Goal: Task Accomplishment & Management: Manage account settings

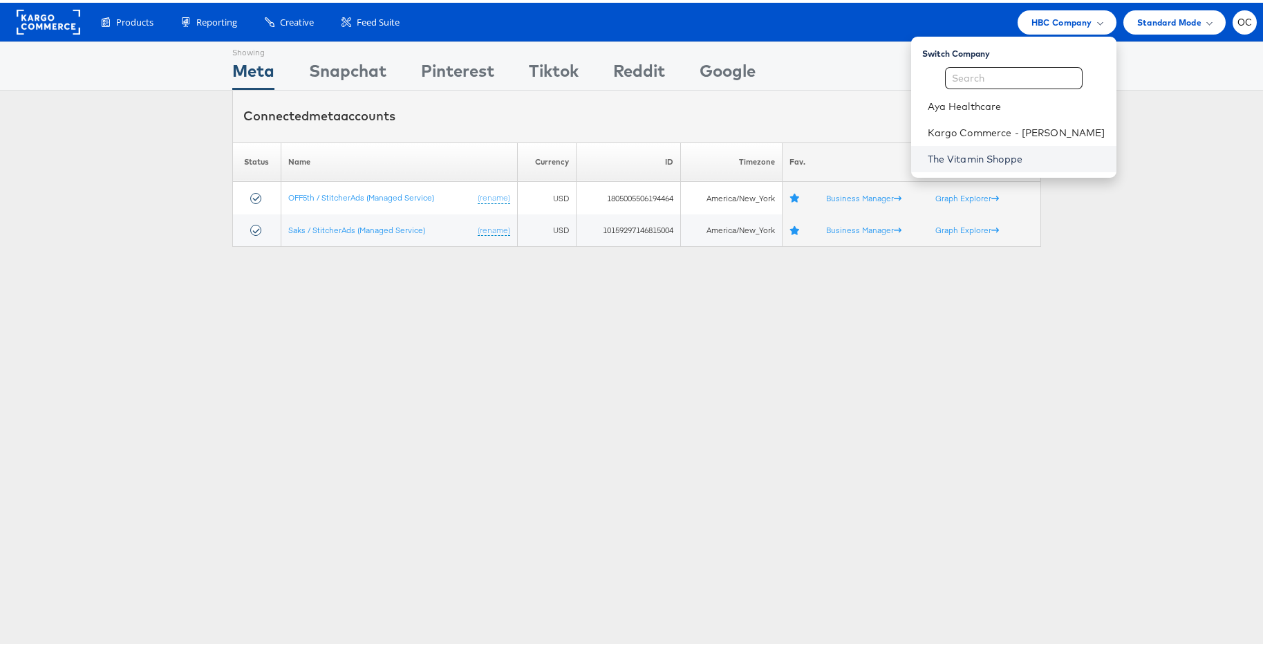
click at [974, 162] on link "The Vitamin Shoppe" at bounding box center [1017, 156] width 178 height 14
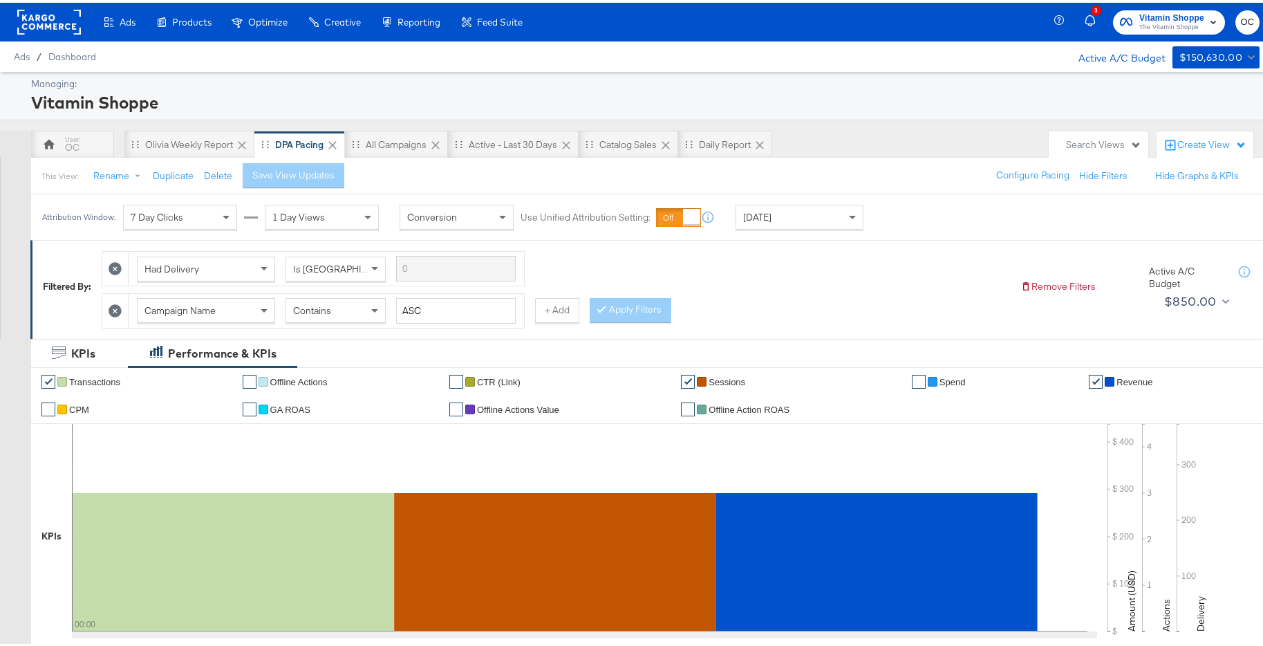
click at [800, 215] on div "[DATE]" at bounding box center [799, 215] width 126 height 24
click at [947, 224] on div "Sep 24th 2025" at bounding box center [935, 219] width 23 height 11
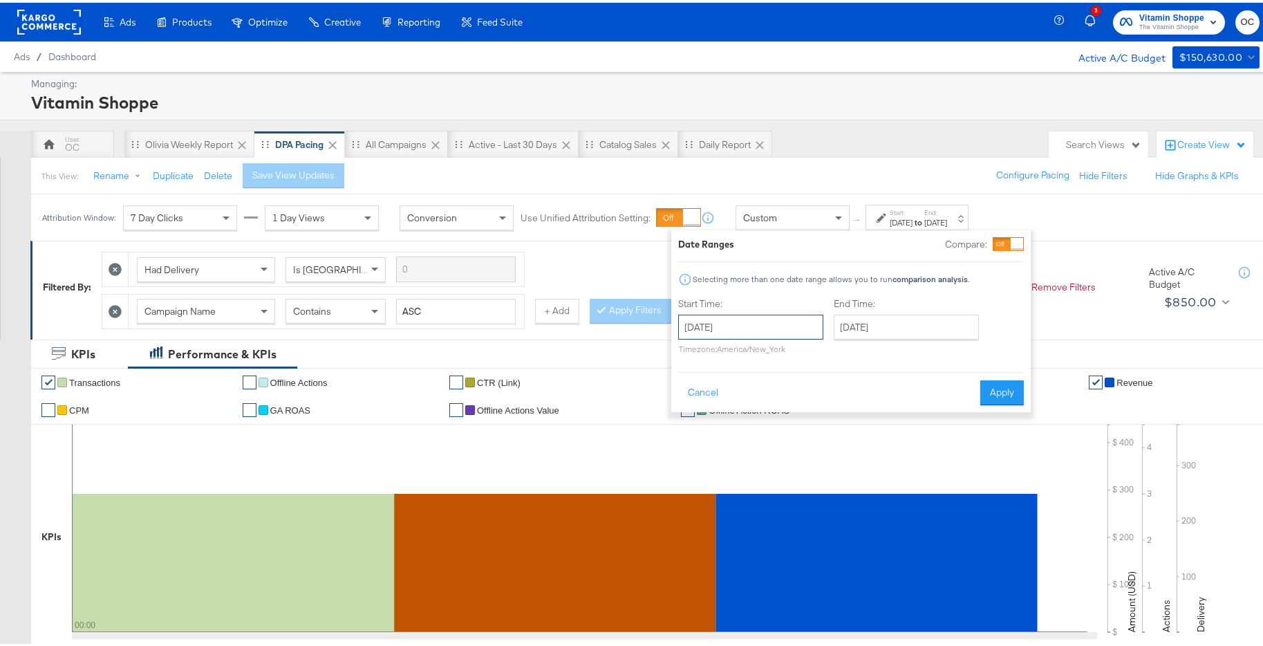
click at [757, 321] on input "September 24th 2025" at bounding box center [750, 324] width 145 height 25
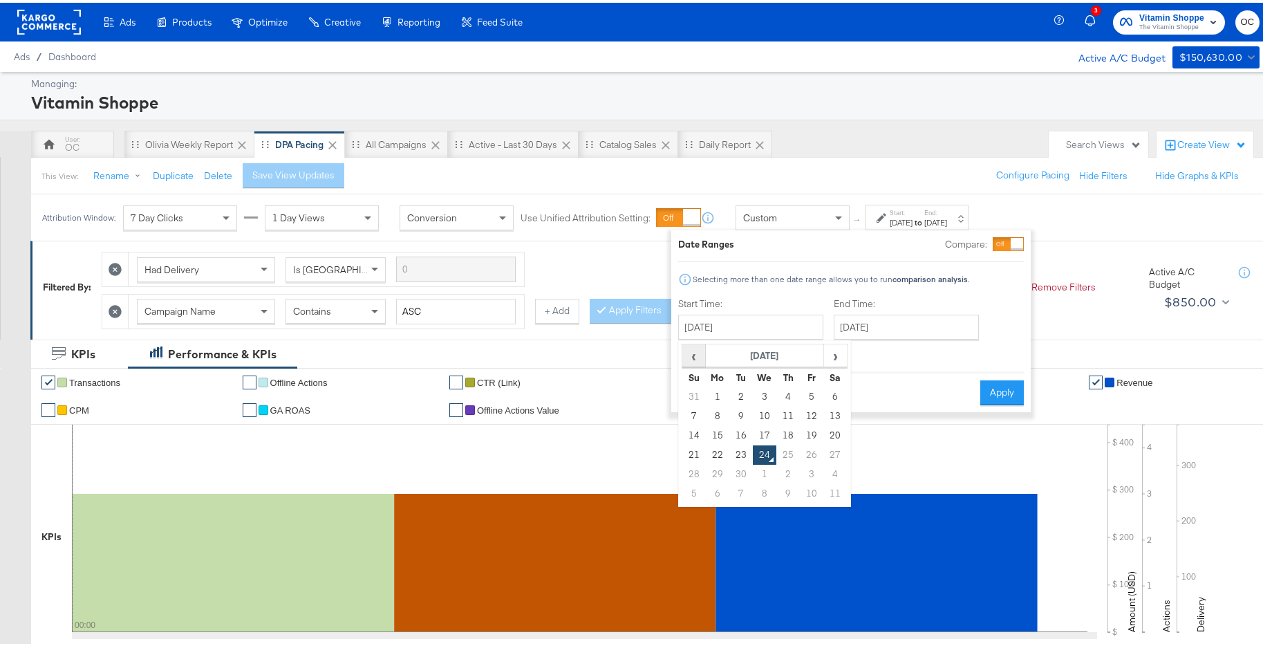
click at [696, 355] on span "‹" at bounding box center [693, 352] width 21 height 21
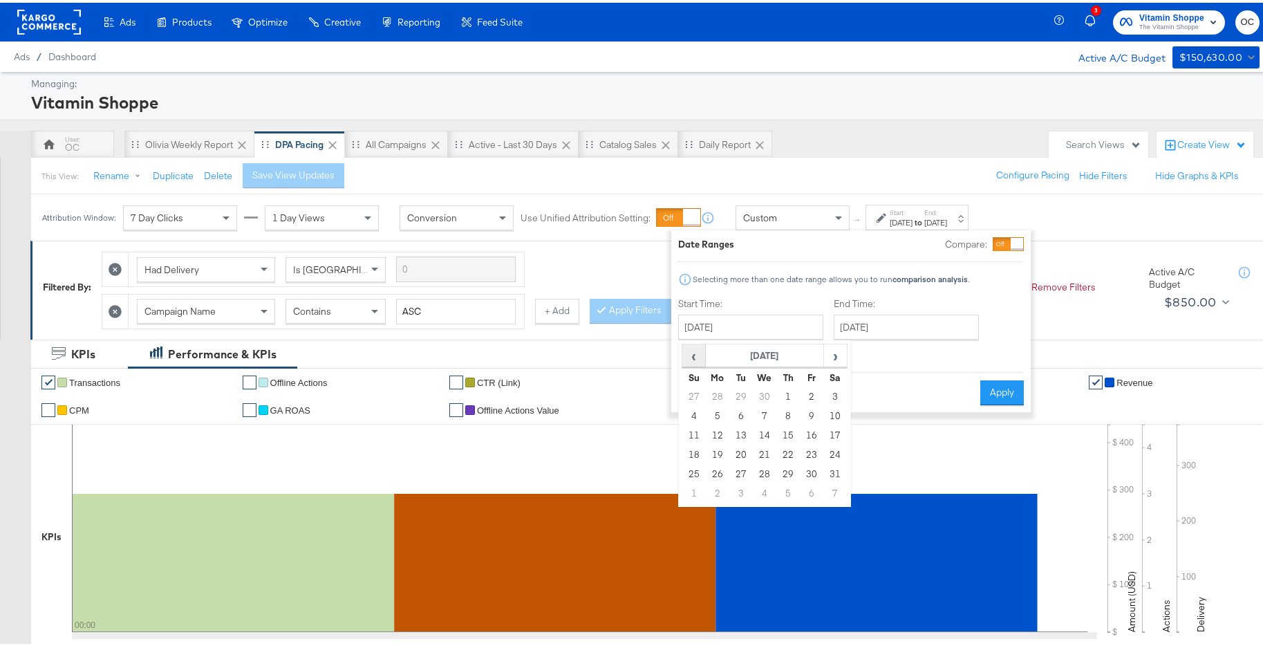
click at [696, 355] on span "‹" at bounding box center [693, 352] width 21 height 21
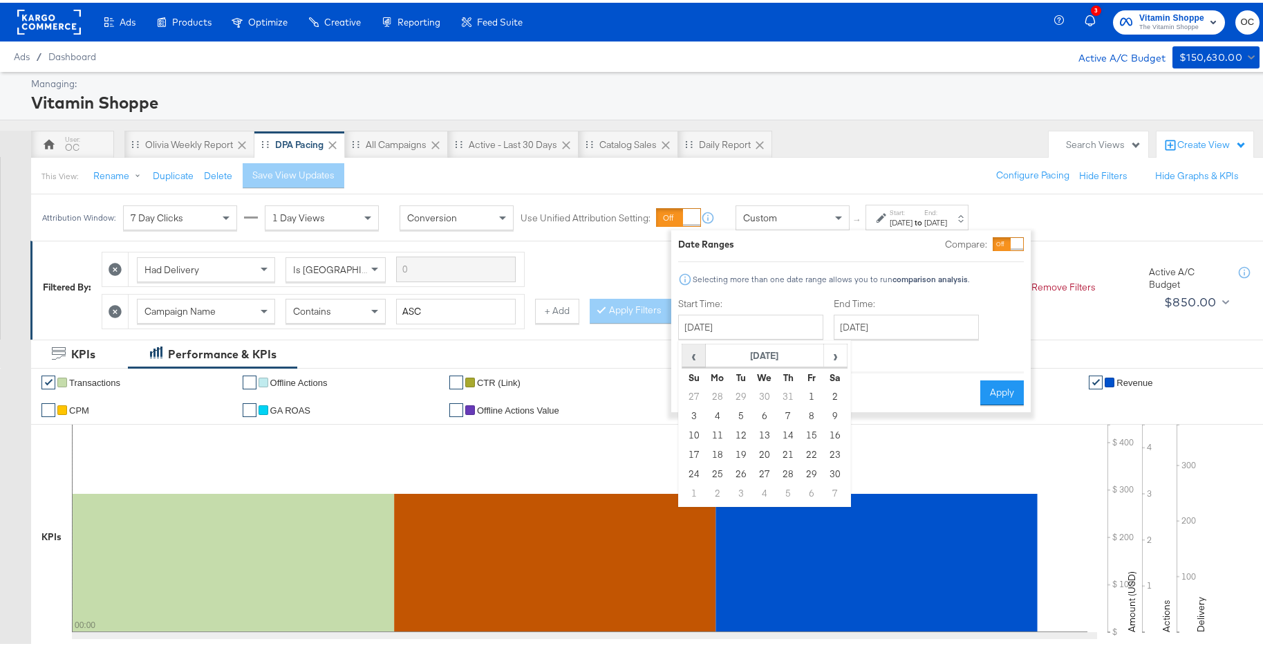
click at [696, 355] on span "‹" at bounding box center [693, 352] width 21 height 21
click at [691, 415] on td "1" at bounding box center [694, 413] width 24 height 19
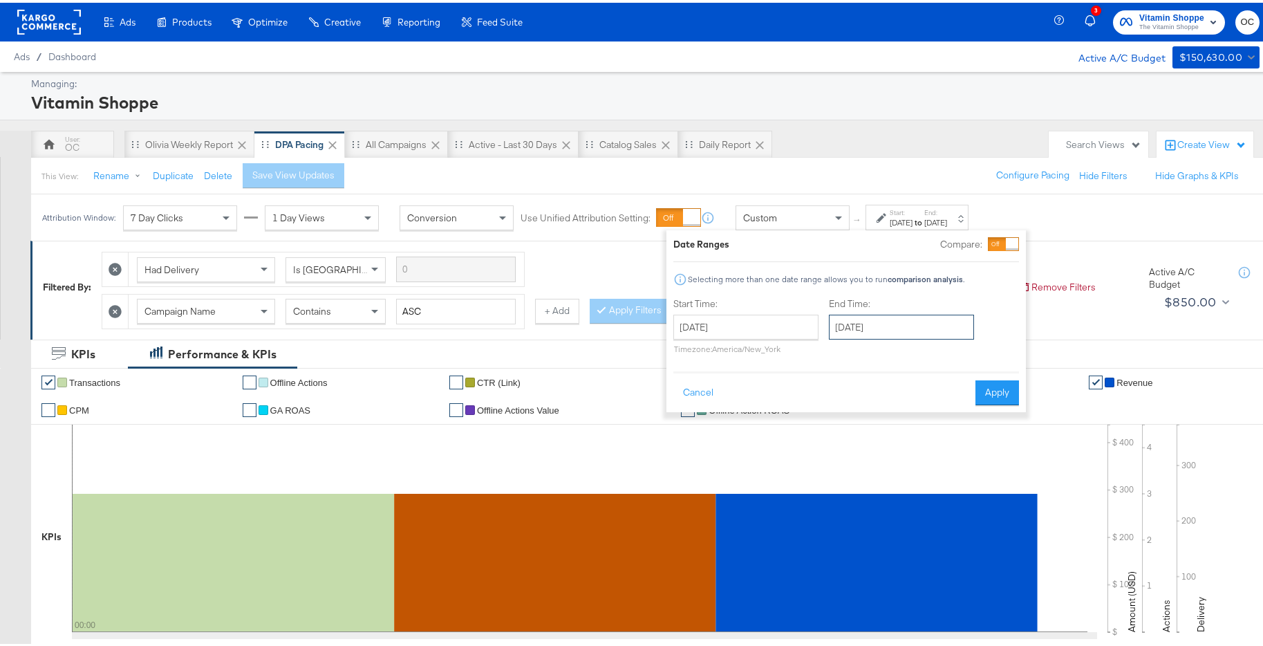
click at [917, 321] on input "September 24th 2025" at bounding box center [901, 324] width 145 height 25
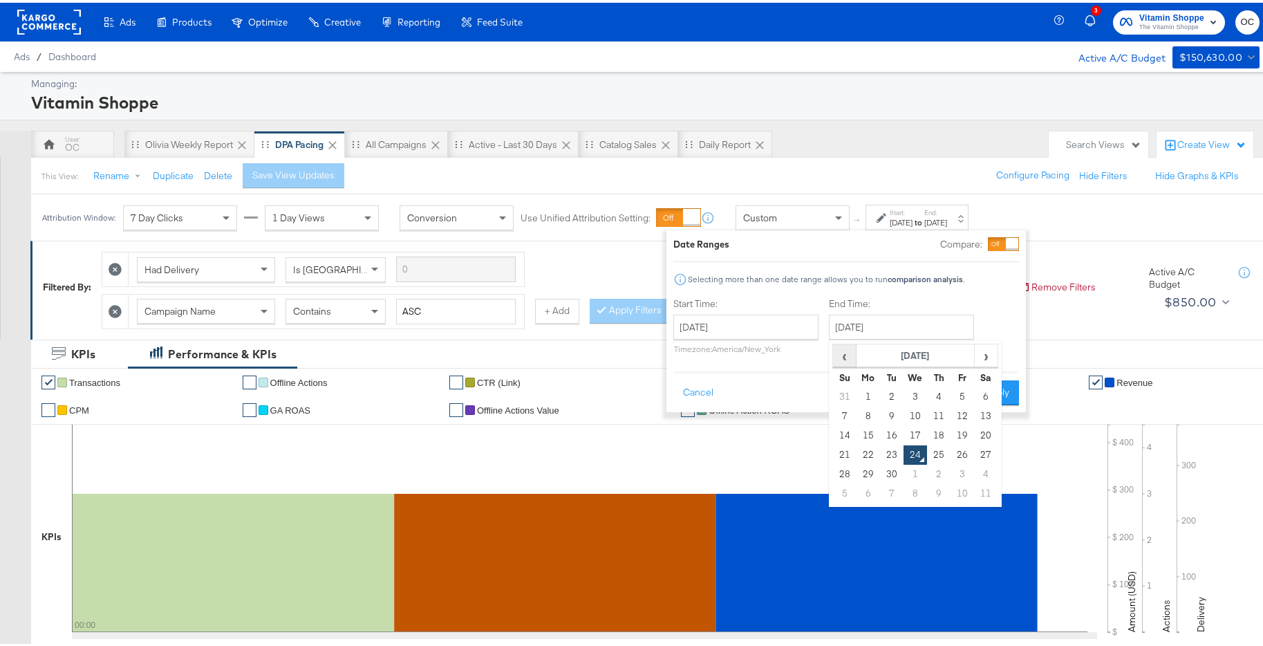
click at [845, 359] on span "‹" at bounding box center [844, 352] width 21 height 21
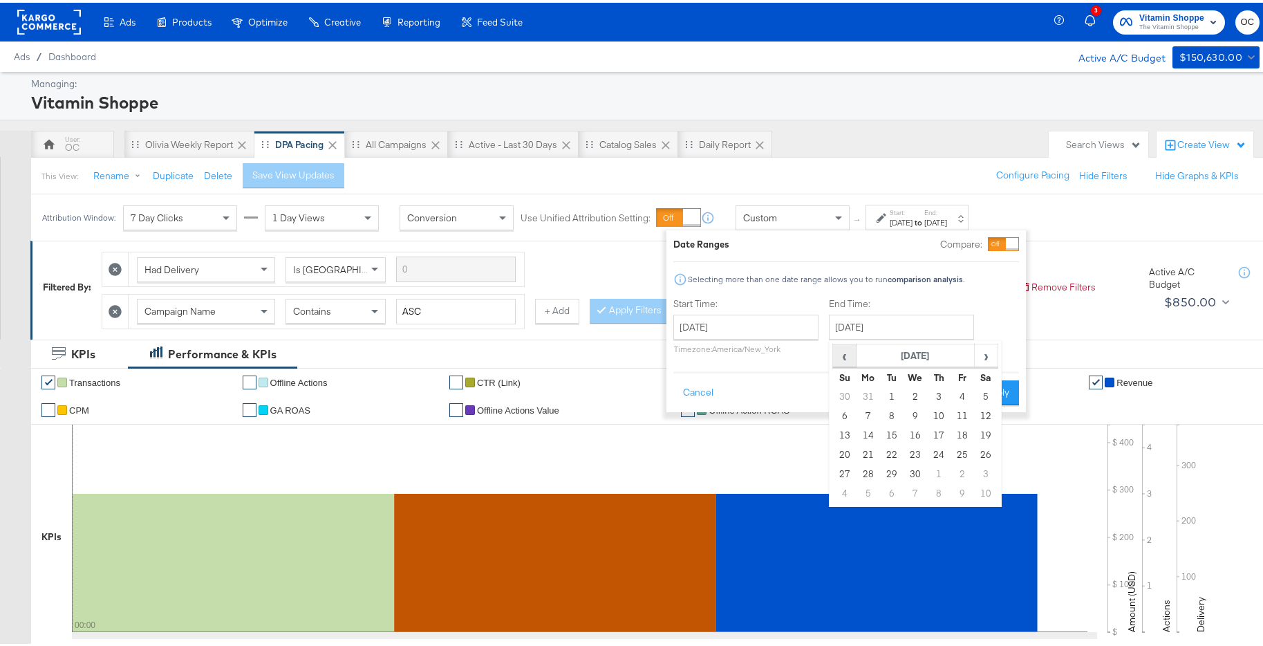
click at [845, 359] on span "‹" at bounding box center [844, 352] width 21 height 21
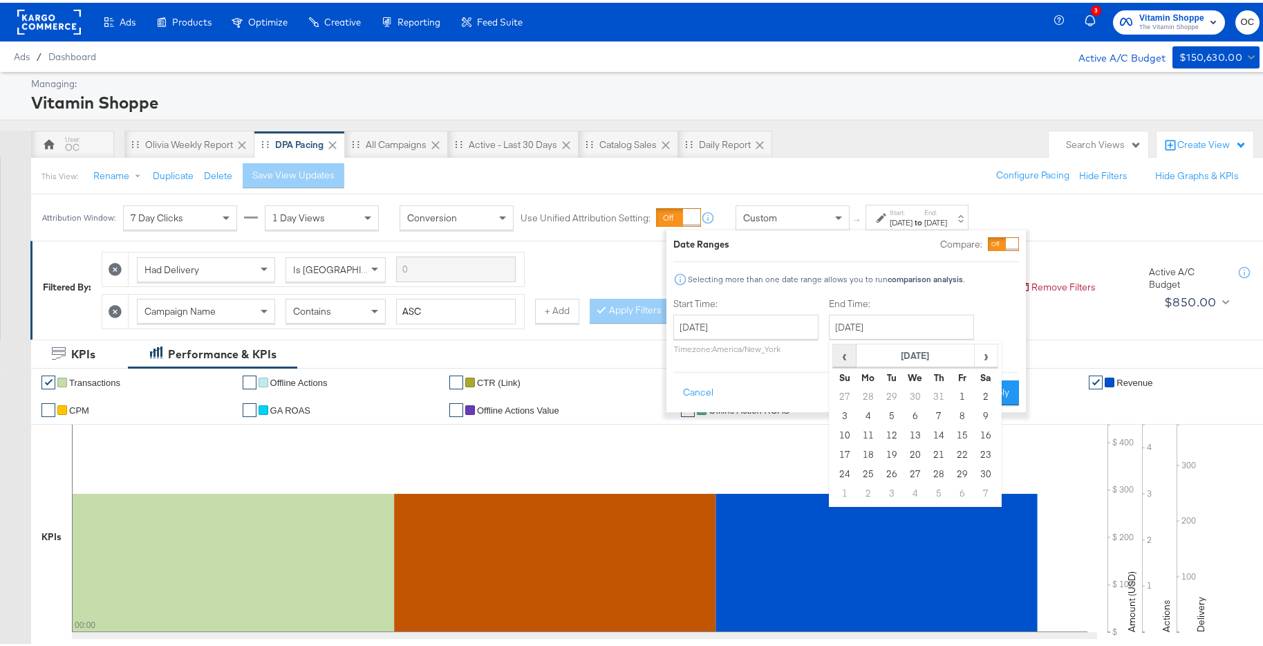
click at [845, 359] on span "‹" at bounding box center [844, 352] width 21 height 21
click at [992, 357] on span "›" at bounding box center [985, 352] width 21 height 21
click at [757, 330] on input "September 1st 2024" at bounding box center [745, 324] width 145 height 25
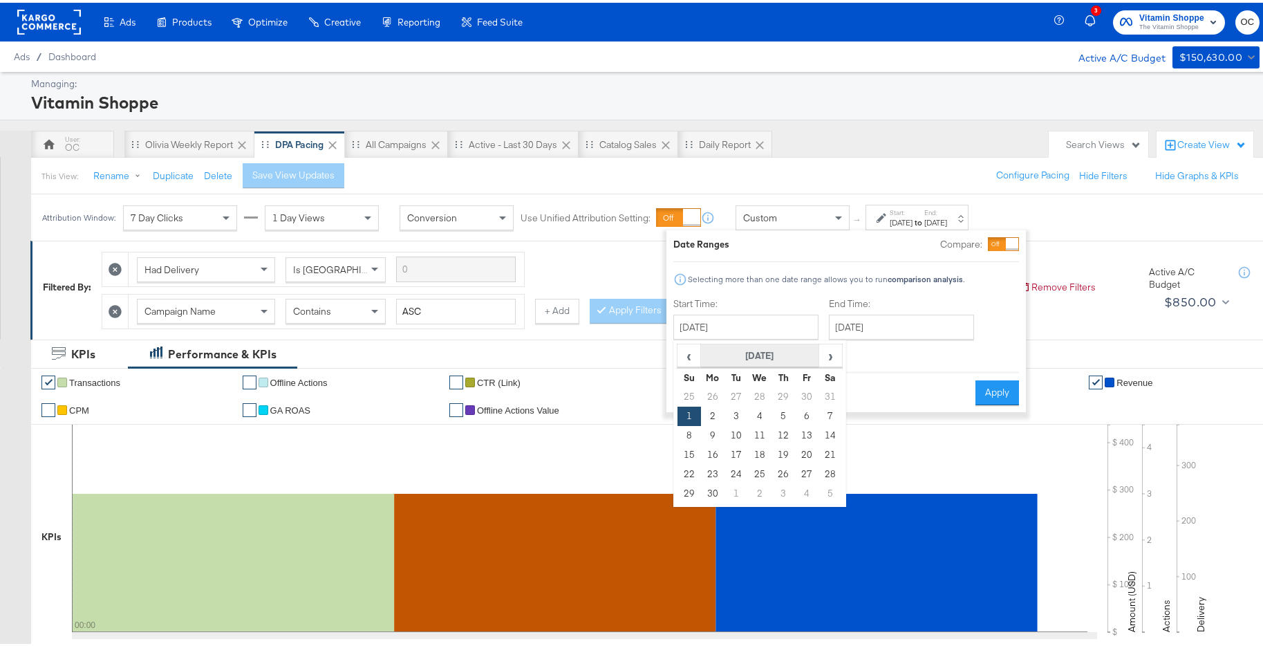
click at [815, 353] on th "September 2024" at bounding box center [760, 353] width 118 height 24
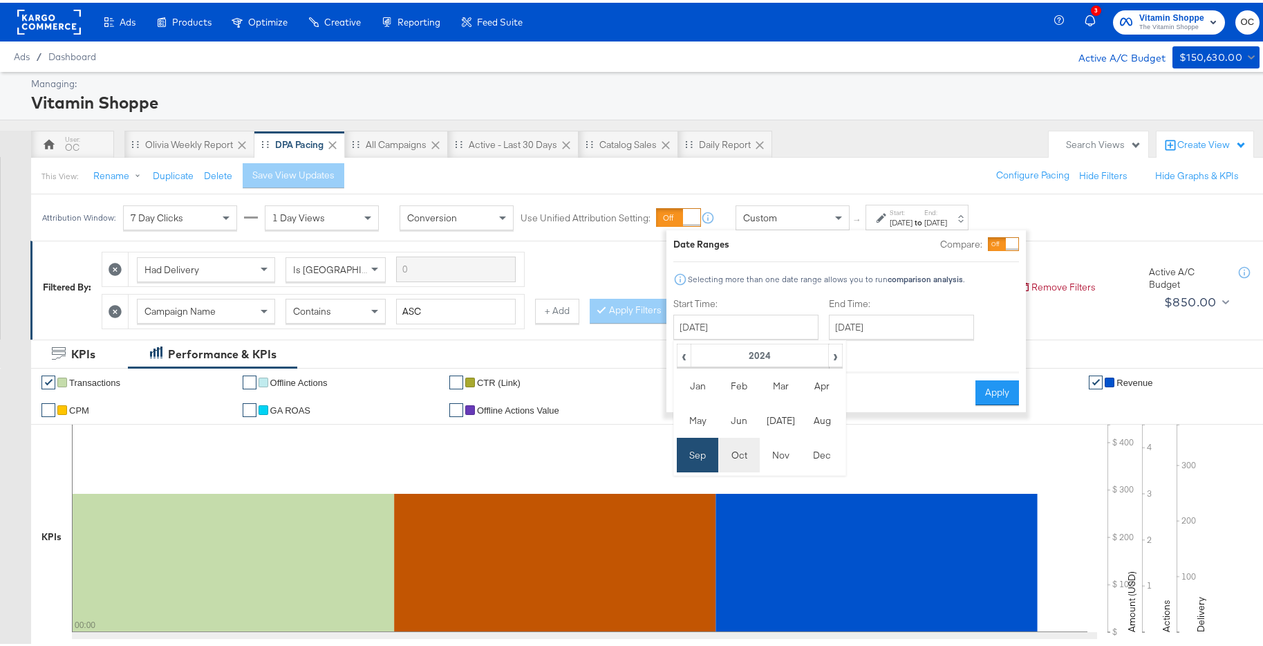
click at [745, 452] on td "Oct" at bounding box center [738, 452] width 41 height 35
click at [729, 388] on td "1" at bounding box center [736, 393] width 24 height 19
type input "October 1st 2024"
click at [907, 323] on input "September 24th 2025" at bounding box center [899, 324] width 145 height 25
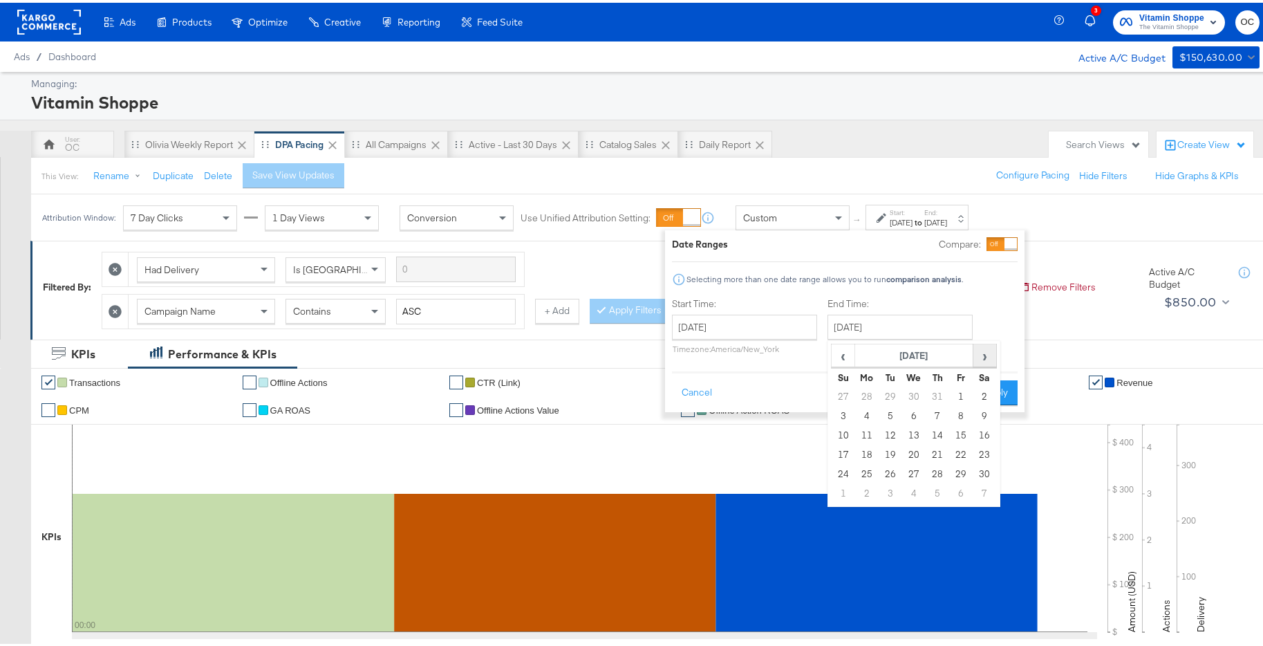
click at [981, 350] on span "›" at bounding box center [984, 352] width 21 height 21
drag, startPoint x: 888, startPoint y: 489, endPoint x: 914, endPoint y: 469, distance: 34.0
click at [888, 489] on td "31" at bounding box center [891, 490] width 24 height 19
type input "December 31st 2024"
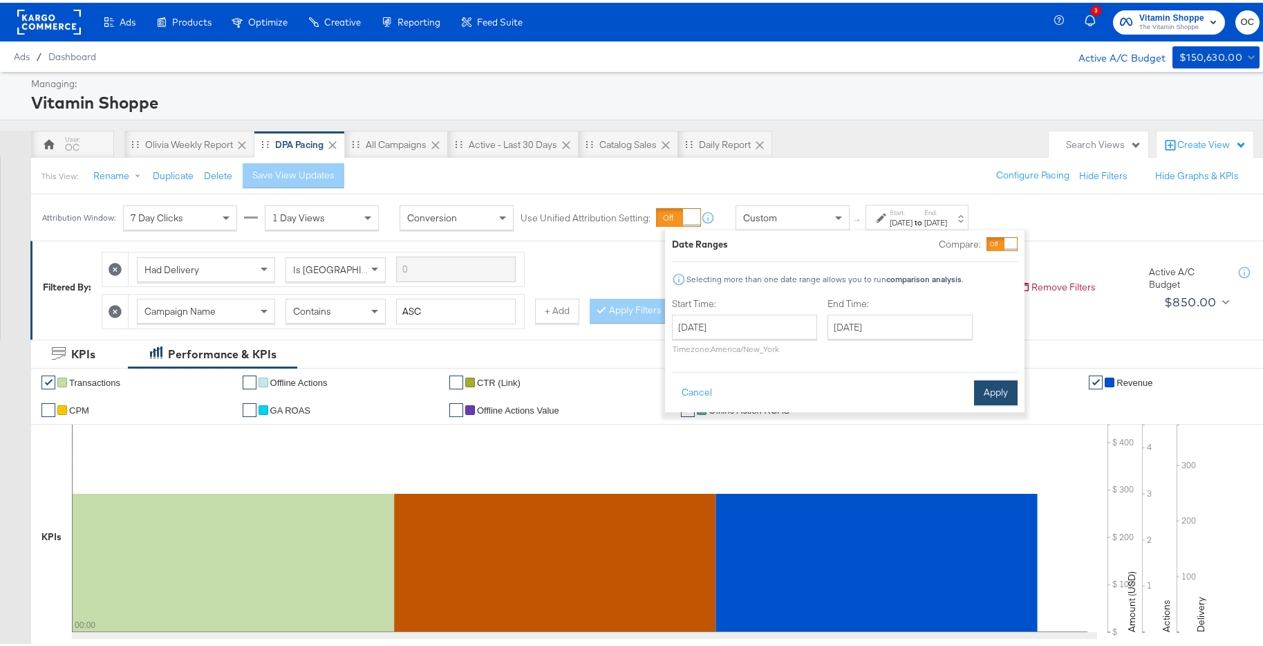
click at [992, 389] on button "Apply" at bounding box center [996, 389] width 44 height 25
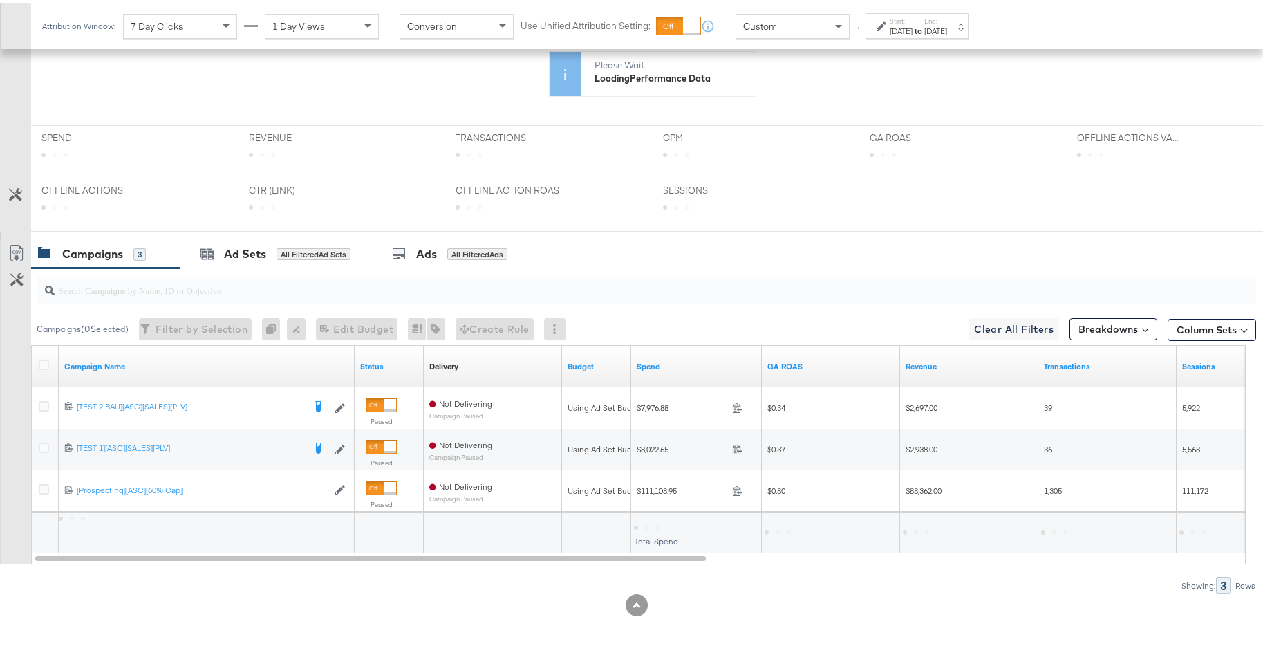
scroll to position [412, 0]
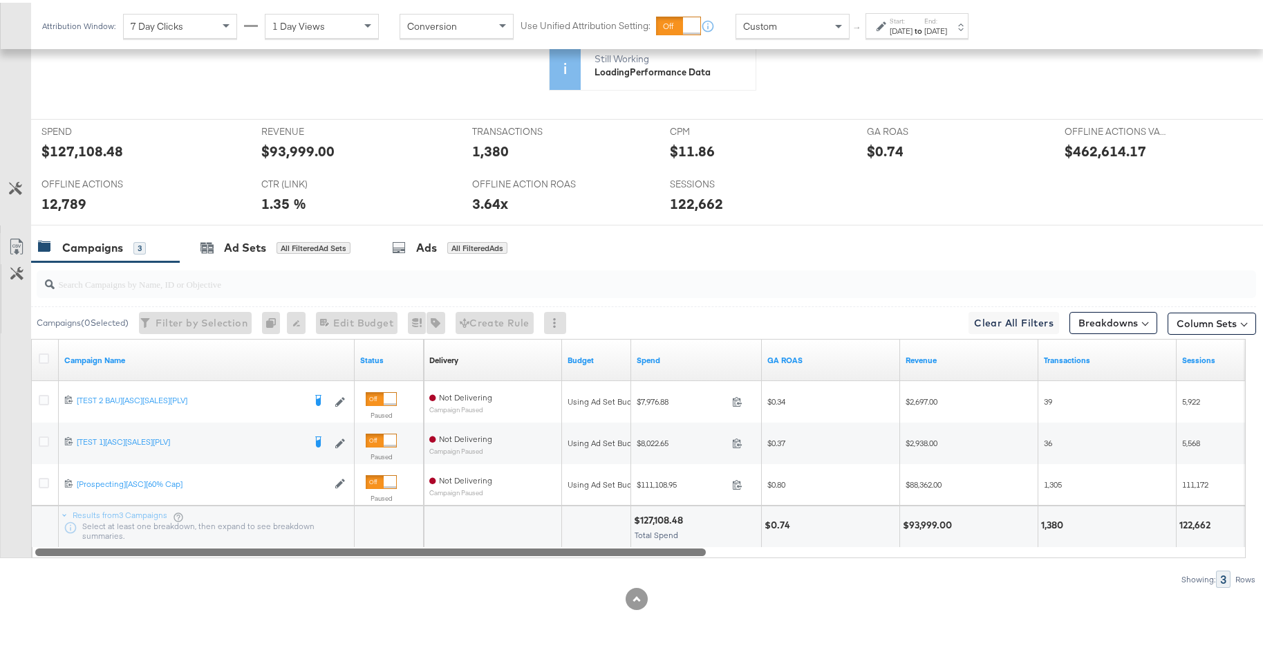
drag, startPoint x: 691, startPoint y: 550, endPoint x: 619, endPoint y: 548, distance: 71.9
click at [619, 548] on div at bounding box center [370, 549] width 670 height 12
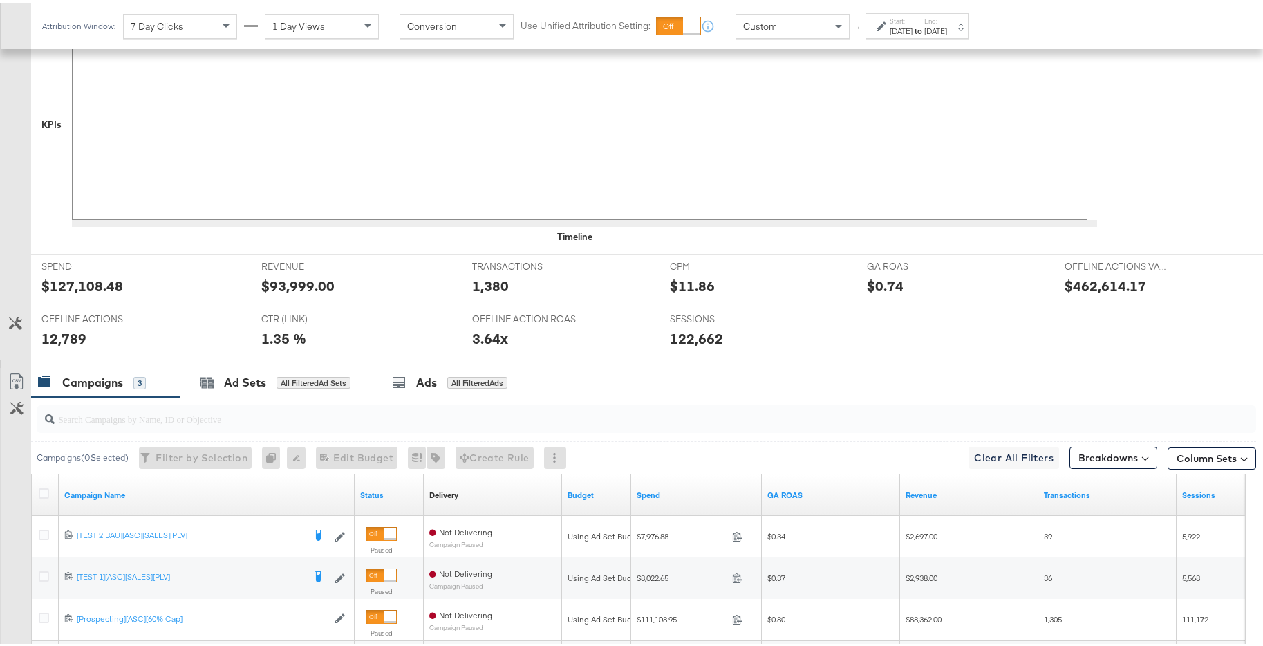
scroll to position [547, 0]
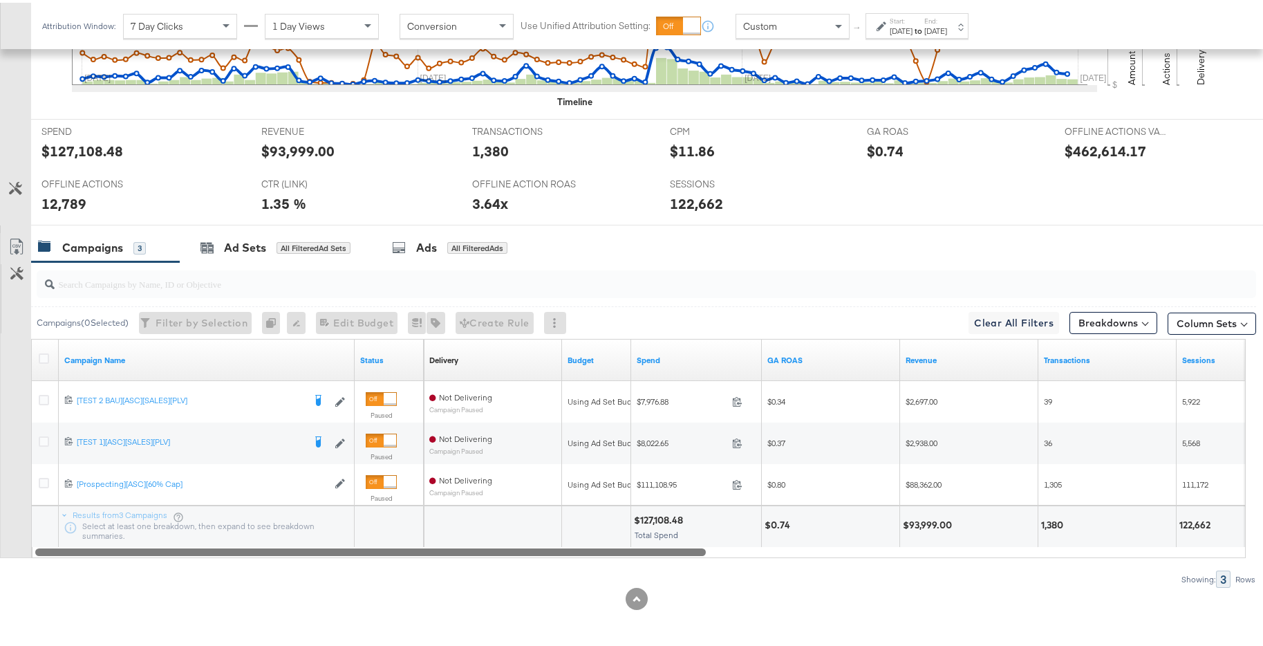
drag, startPoint x: 682, startPoint y: 550, endPoint x: 547, endPoint y: 548, distance: 135.5
click at [547, 548] on div at bounding box center [370, 549] width 670 height 12
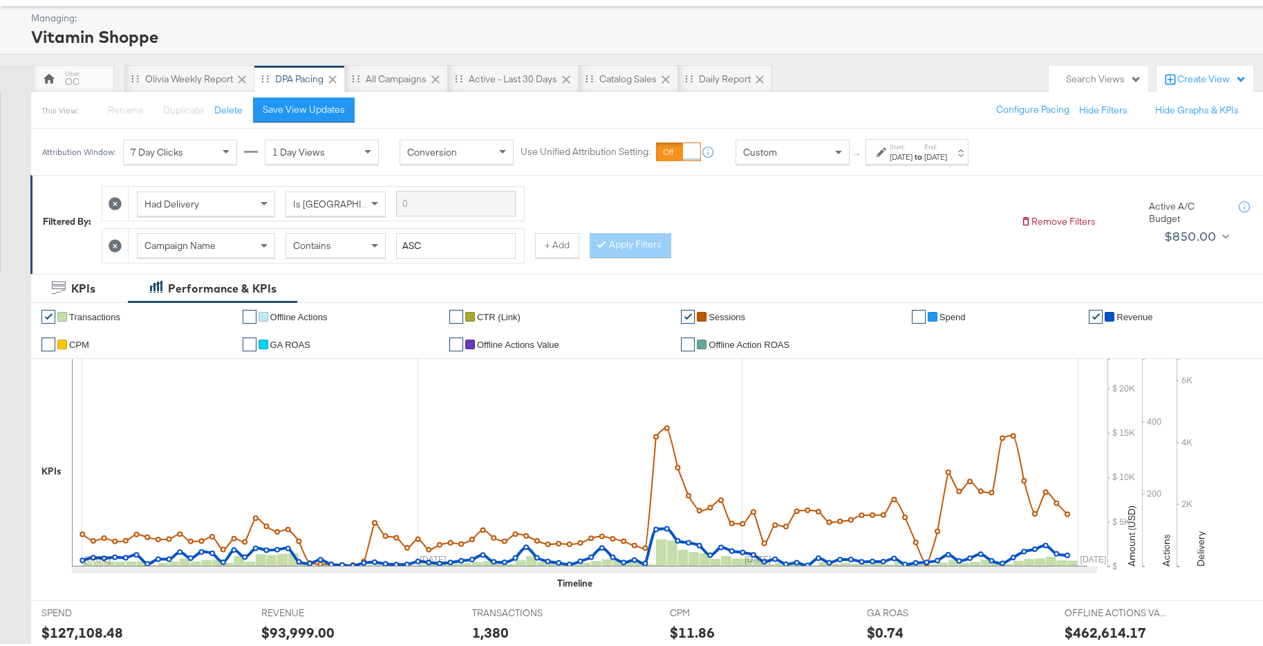
scroll to position [35, 0]
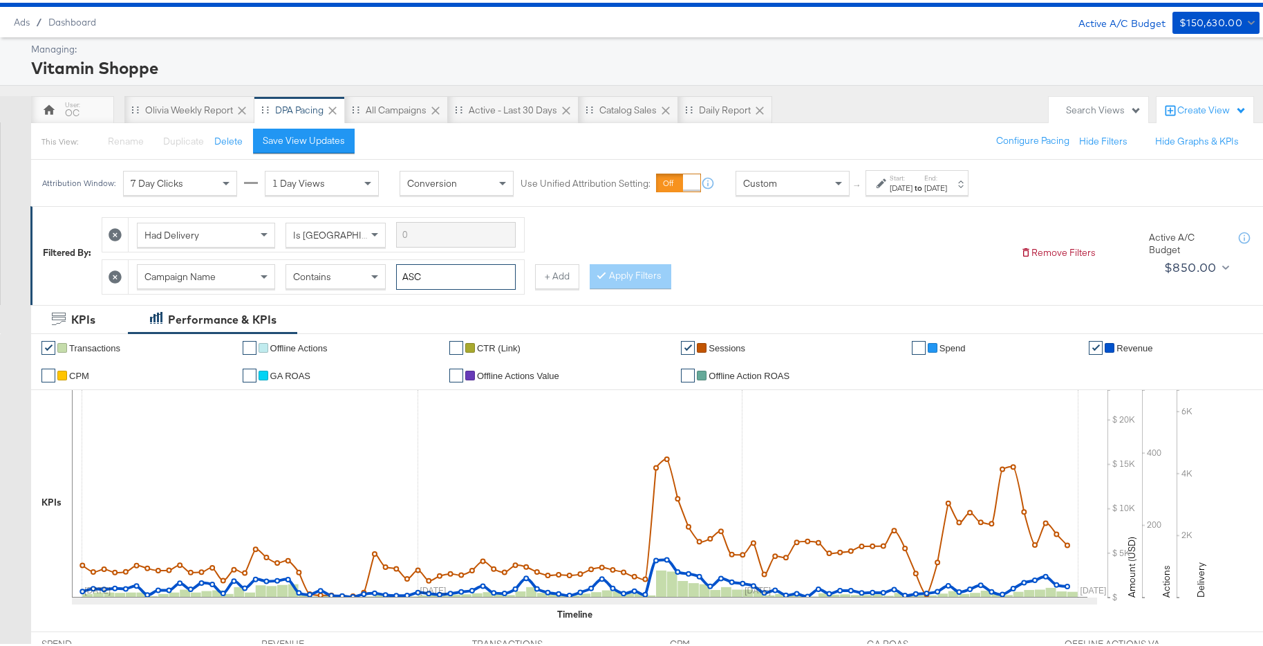
drag, startPoint x: 442, startPoint y: 277, endPoint x: 390, endPoint y: 279, distance: 52.6
click at [390, 279] on div "Campaign Name Contains ASC" at bounding box center [326, 274] width 379 height 26
click at [782, 251] on div "Had Delivery Is Greater Than Campaign Name Contains ASC + Add Apply Filters" at bounding box center [556, 249] width 908 height 84
click at [370, 274] on div "Campaign Name Contains ASC" at bounding box center [326, 274] width 379 height 26
type input "dpa"
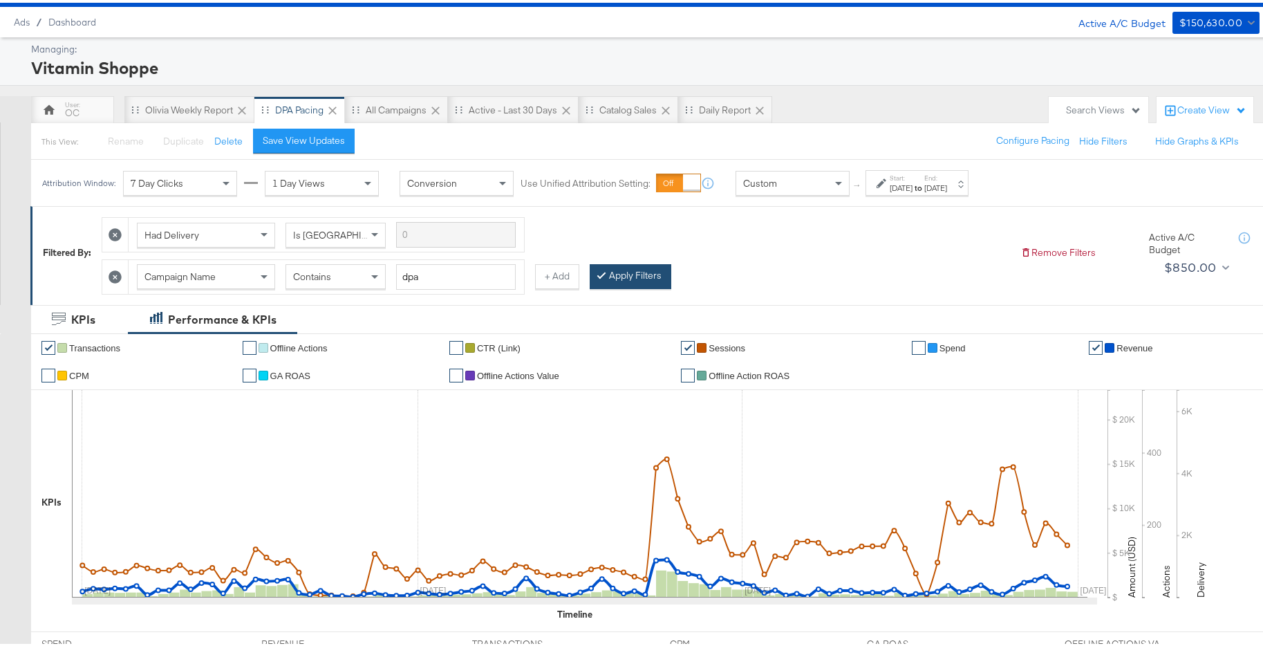
click at [628, 262] on button "Apply Filters" at bounding box center [631, 273] width 82 height 25
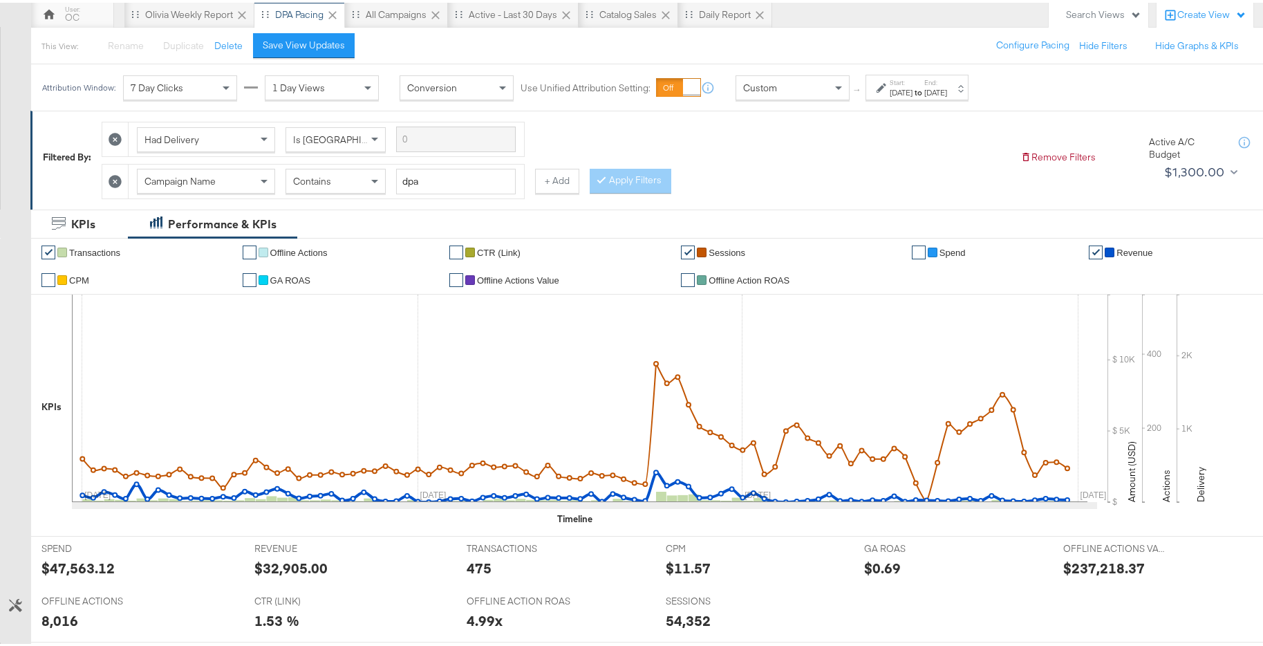
scroll to position [93, 0]
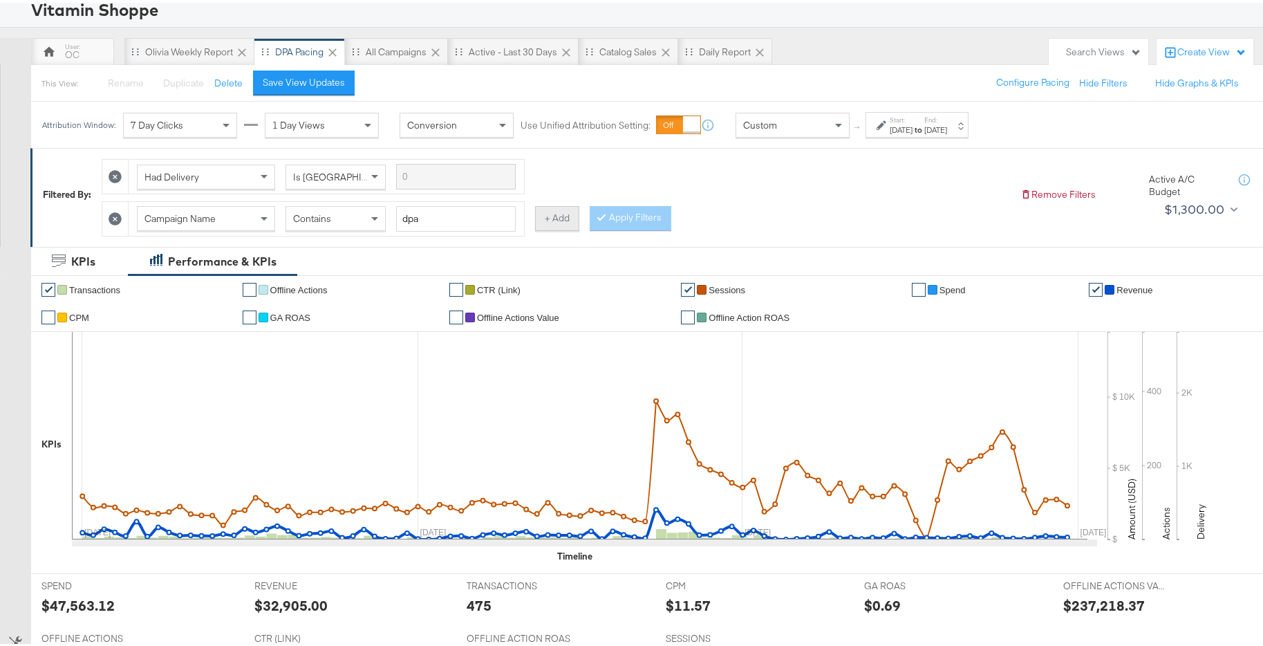
click at [563, 223] on button "+ Add" at bounding box center [557, 215] width 44 height 25
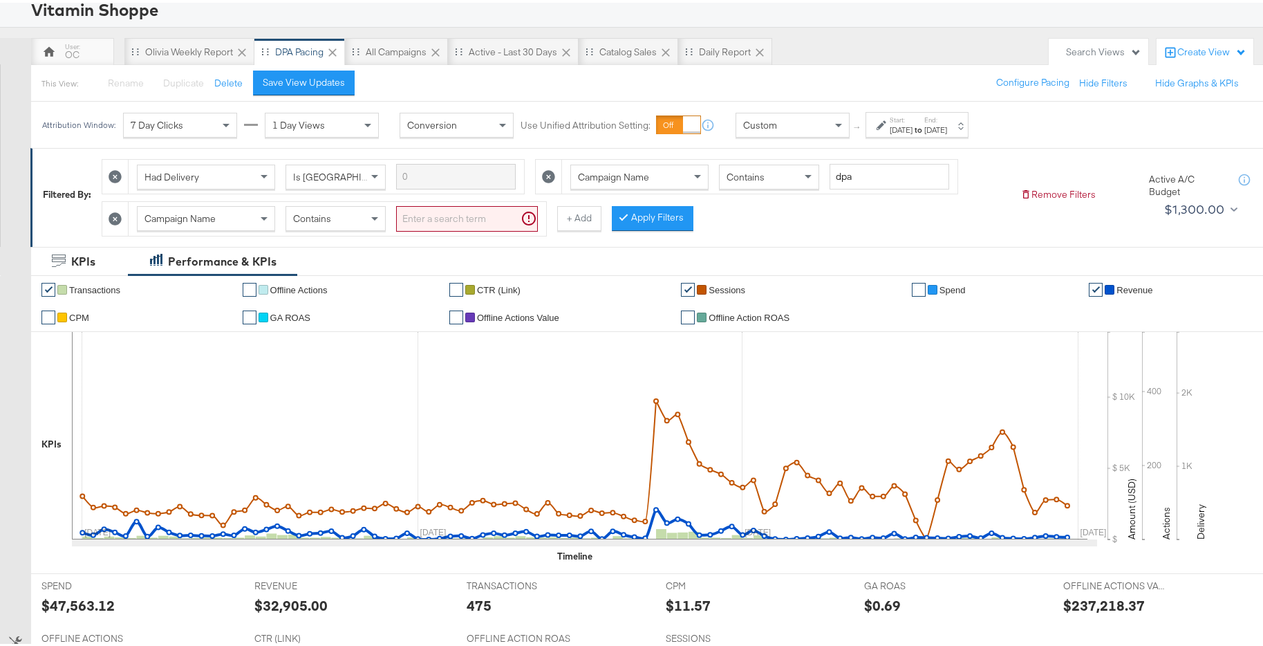
click at [438, 218] on input "search" at bounding box center [467, 216] width 142 height 26
type input "asc"
click at [621, 225] on button "Apply Filters" at bounding box center [631, 215] width 82 height 25
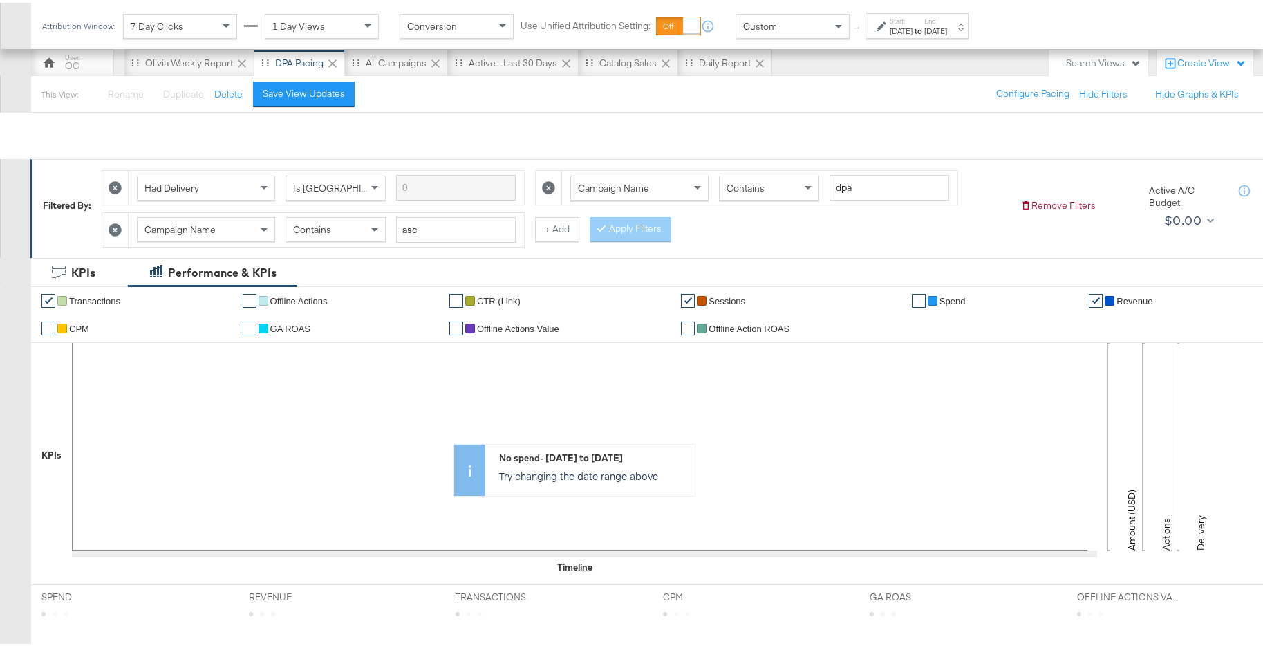
scroll to position [32, 0]
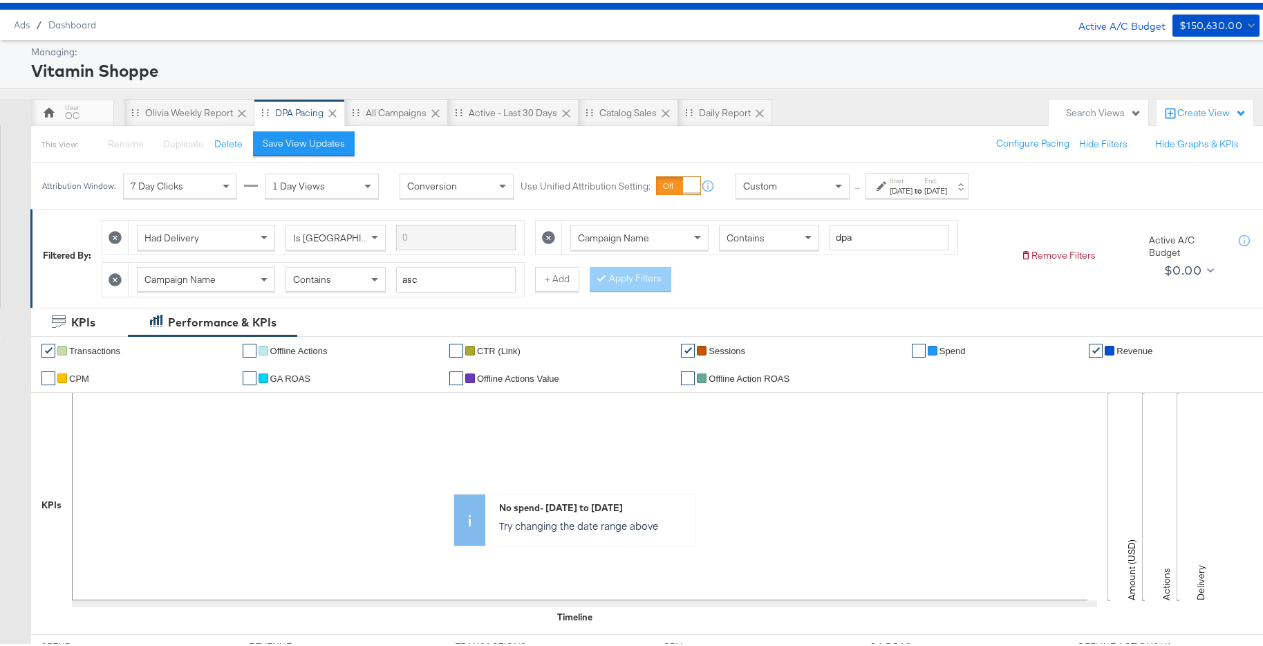
click at [119, 279] on icon at bounding box center [115, 276] width 13 height 13
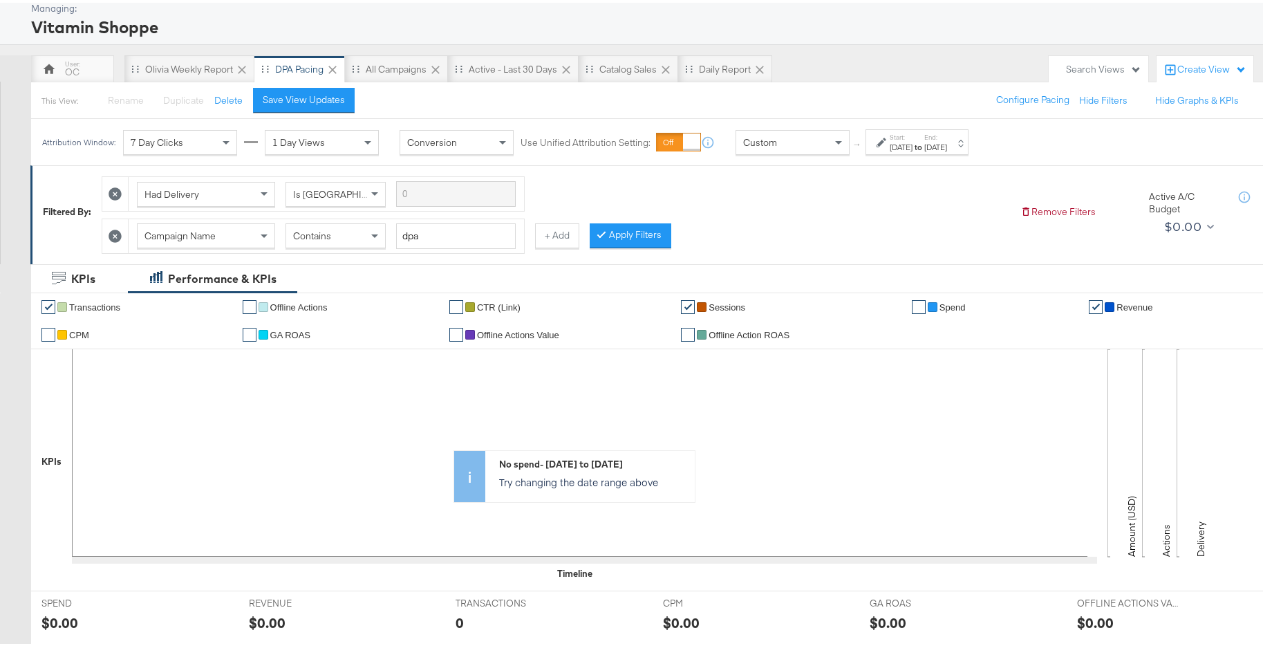
scroll to position [131, 0]
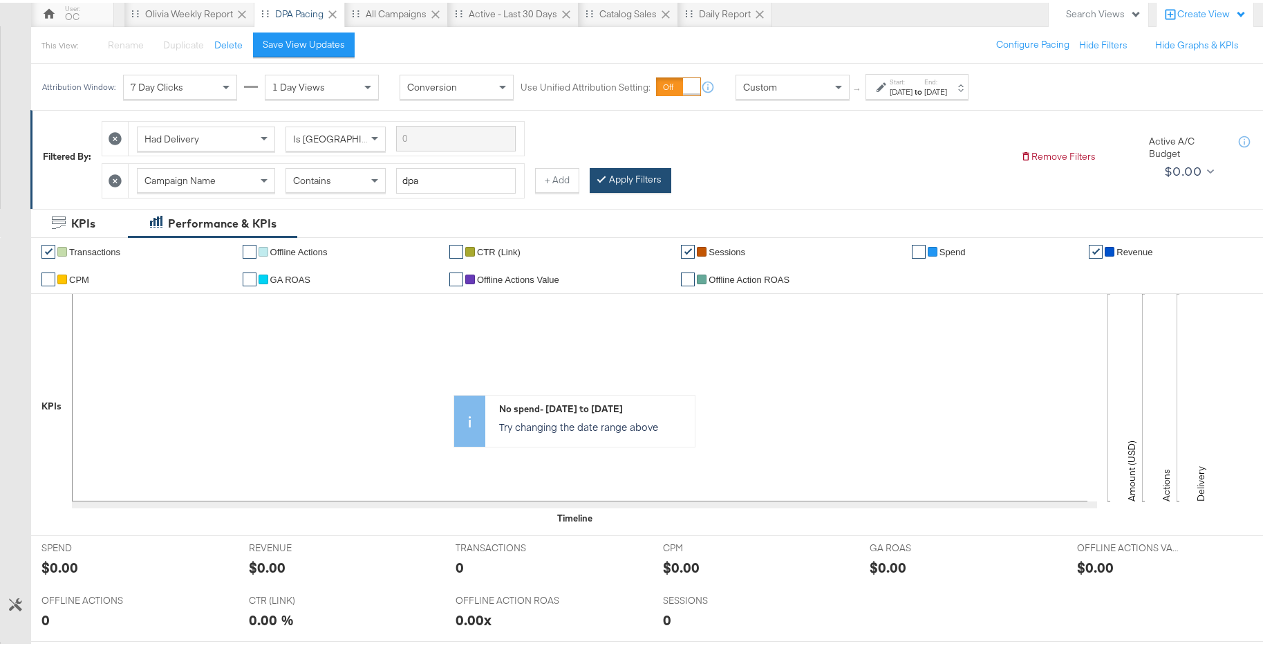
click at [627, 185] on button "Apply Filters" at bounding box center [631, 177] width 82 height 25
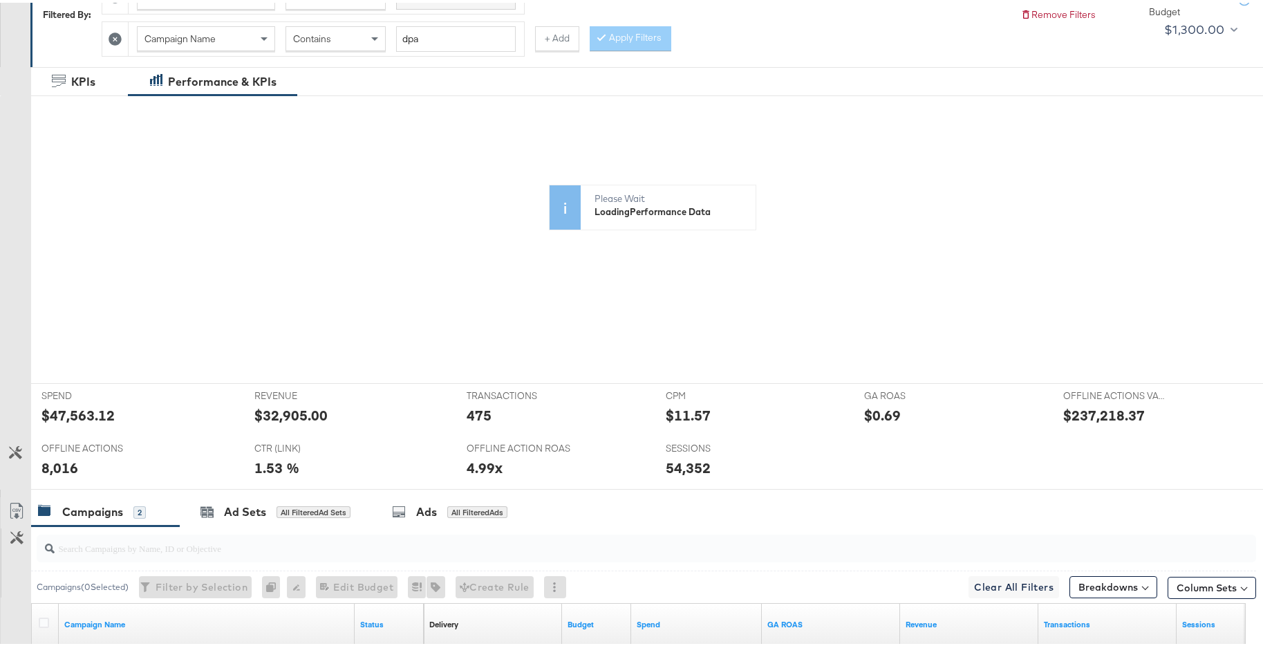
scroll to position [104, 0]
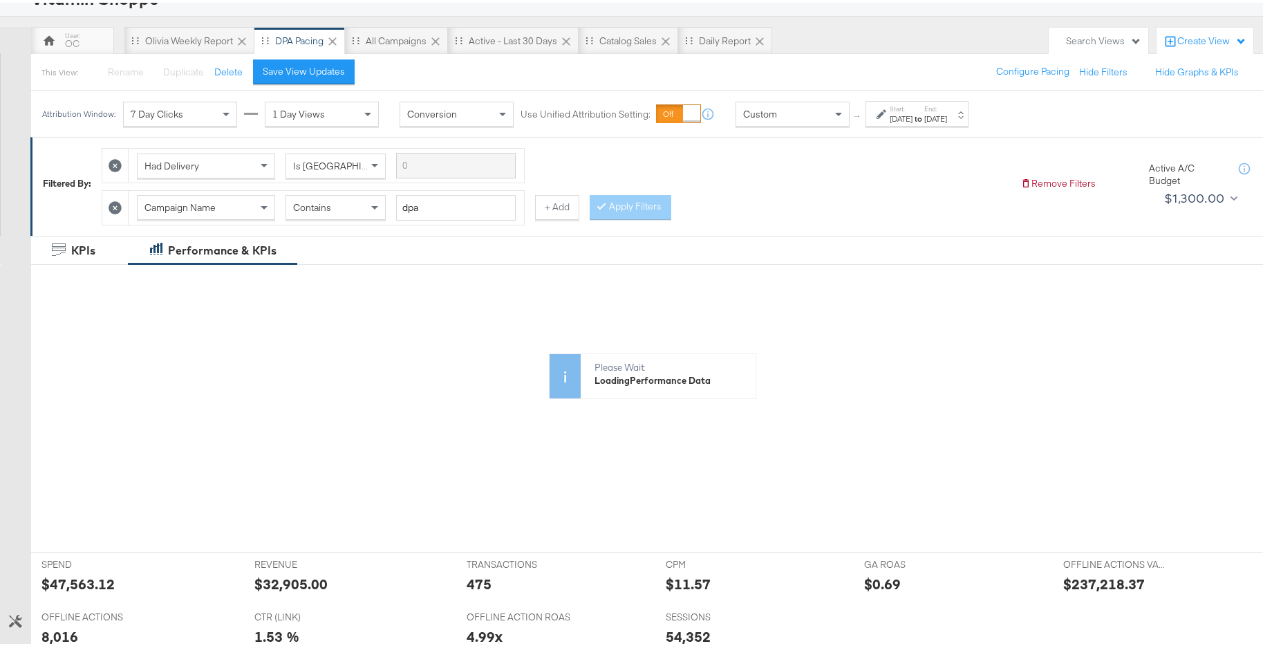
click at [339, 205] on div "Contains" at bounding box center [335, 205] width 99 height 24
drag, startPoint x: 438, startPoint y: 210, endPoint x: 400, endPoint y: 206, distance: 38.9
click at [400, 206] on input "dpa" at bounding box center [456, 205] width 120 height 26
type input "maa"
click at [664, 209] on button "Apply Filters" at bounding box center [631, 204] width 82 height 25
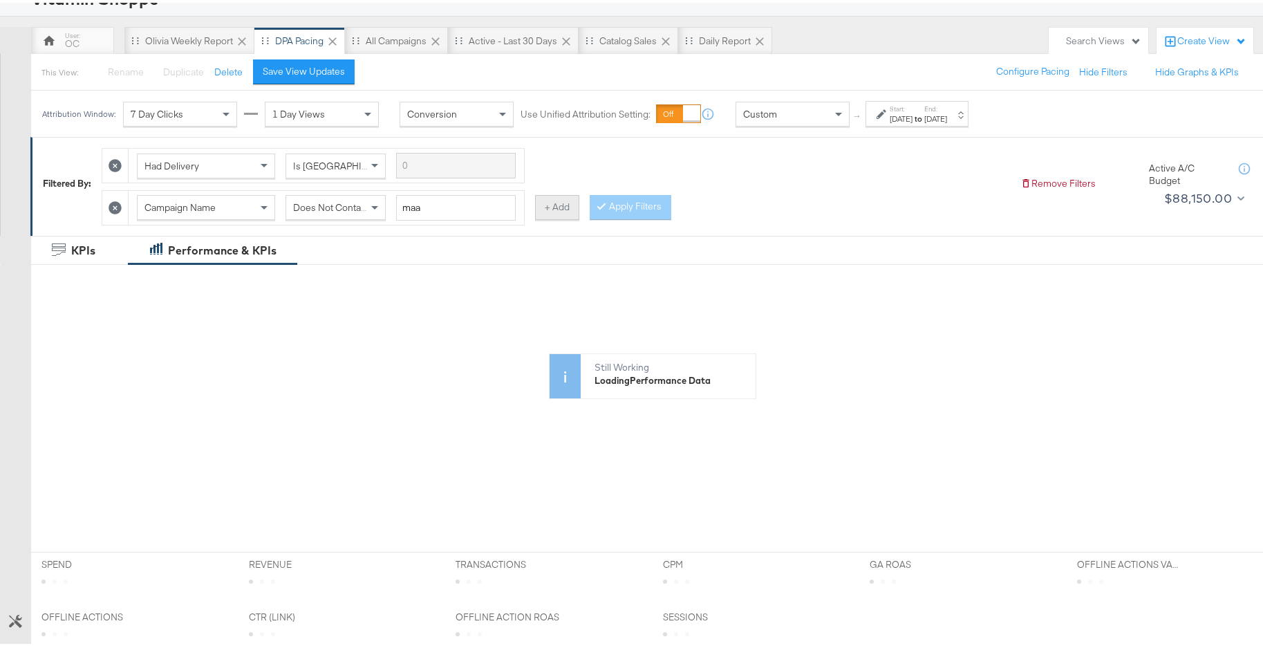
click at [549, 209] on button "+ Add" at bounding box center [557, 204] width 44 height 25
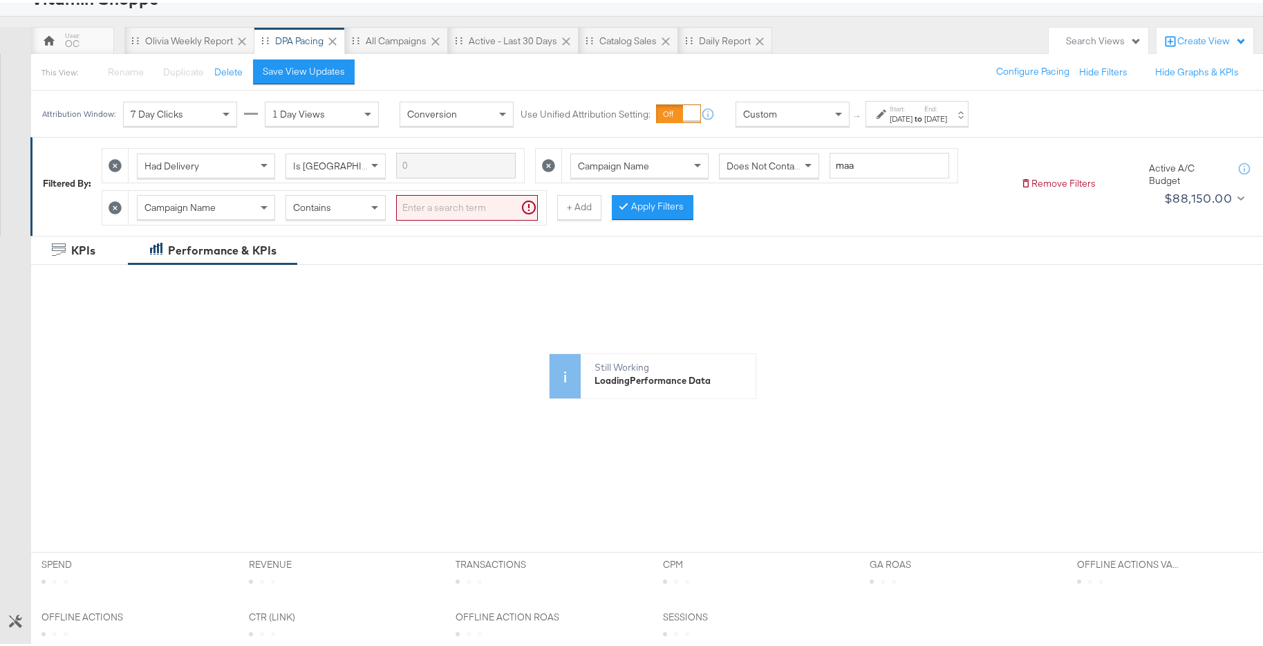
click at [339, 218] on div "Campaign Name Contains" at bounding box center [337, 205] width 417 height 34
click at [356, 211] on div "Contains" at bounding box center [335, 205] width 99 height 24
click at [405, 223] on div "Filtered By: Had Delivery Is Greater Than Campaign Name Does Not Contain maa Ca…" at bounding box center [651, 183] width 1243 height 98
click at [440, 213] on input "search" at bounding box center [467, 205] width 142 height 26
type input "private"
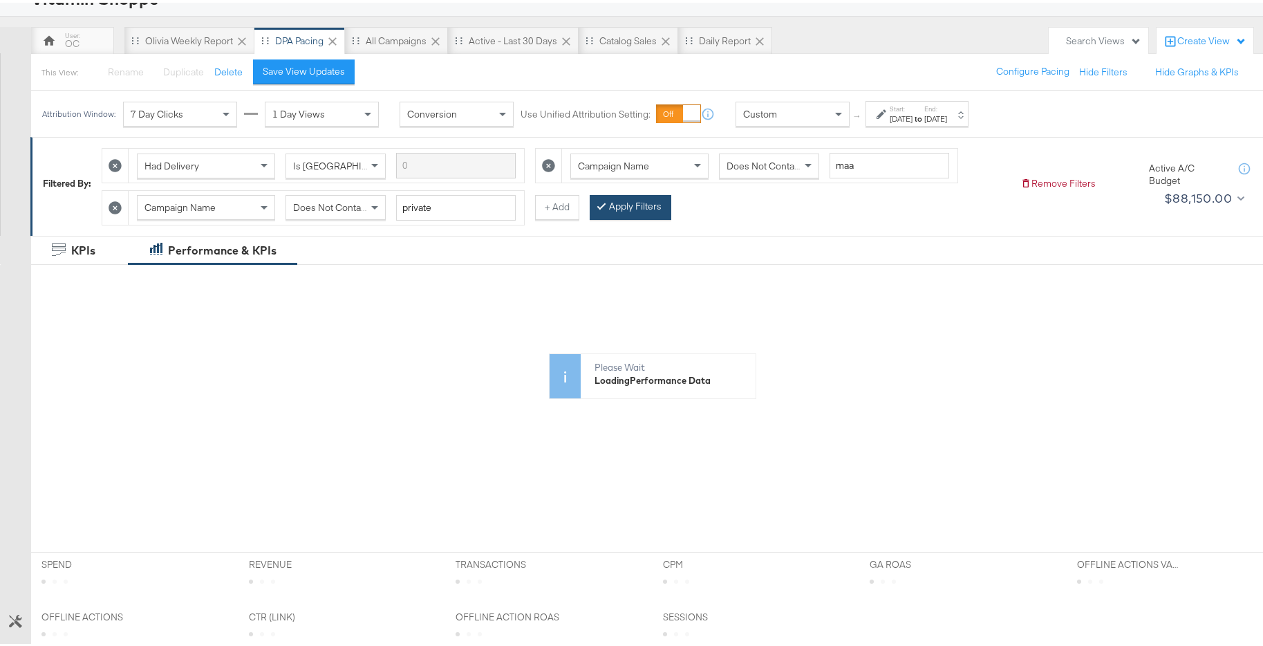
click at [617, 207] on button "Apply Filters" at bounding box center [631, 204] width 82 height 25
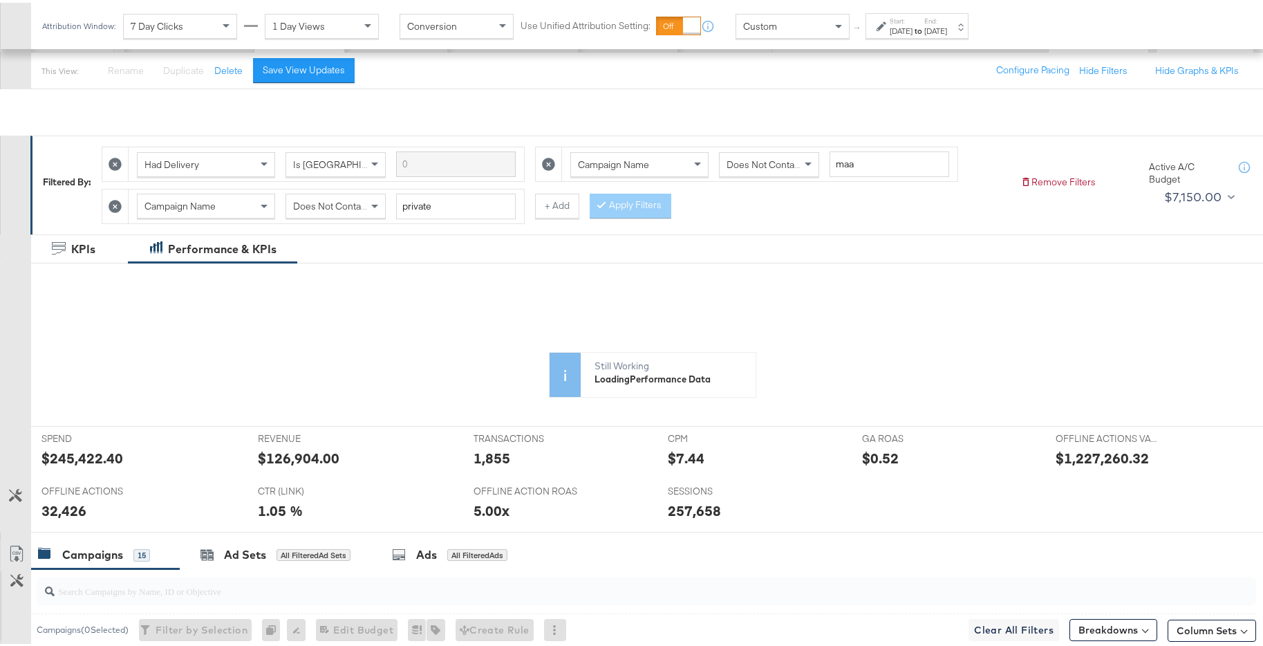
scroll to position [0, 0]
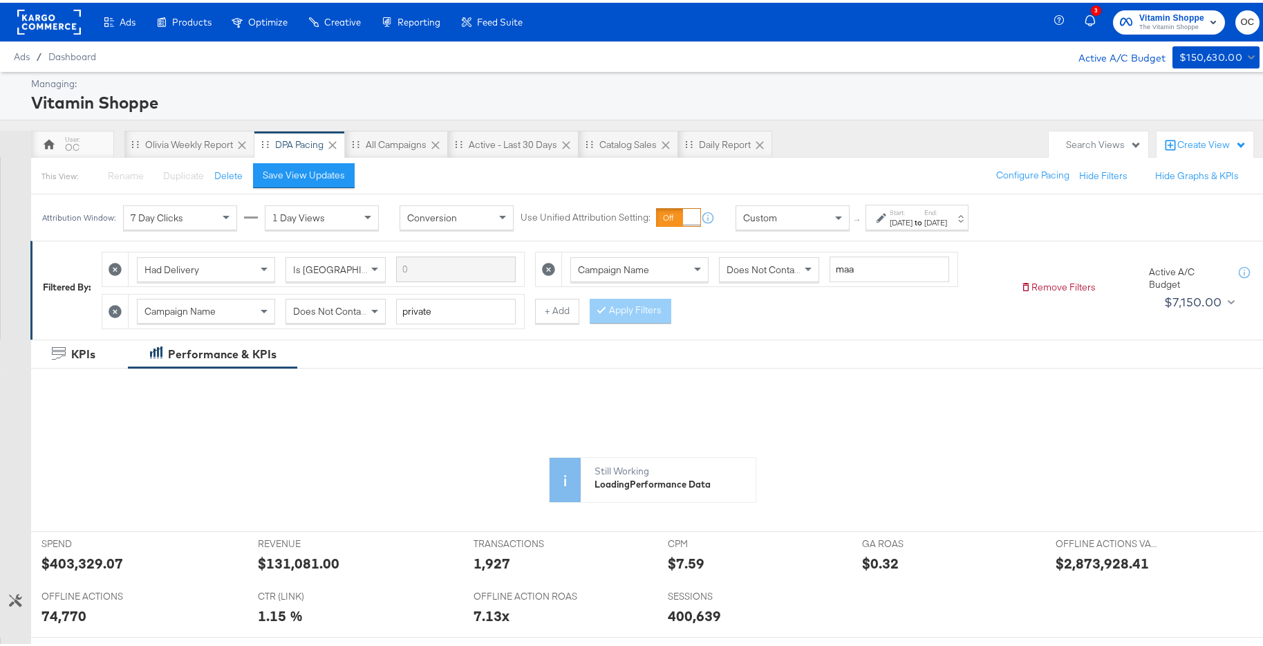
click at [555, 323] on div "Campaign Name Does Not Contain private + Add" at bounding box center [341, 308] width 478 height 35
click at [552, 310] on button "+ Add" at bounding box center [557, 308] width 44 height 25
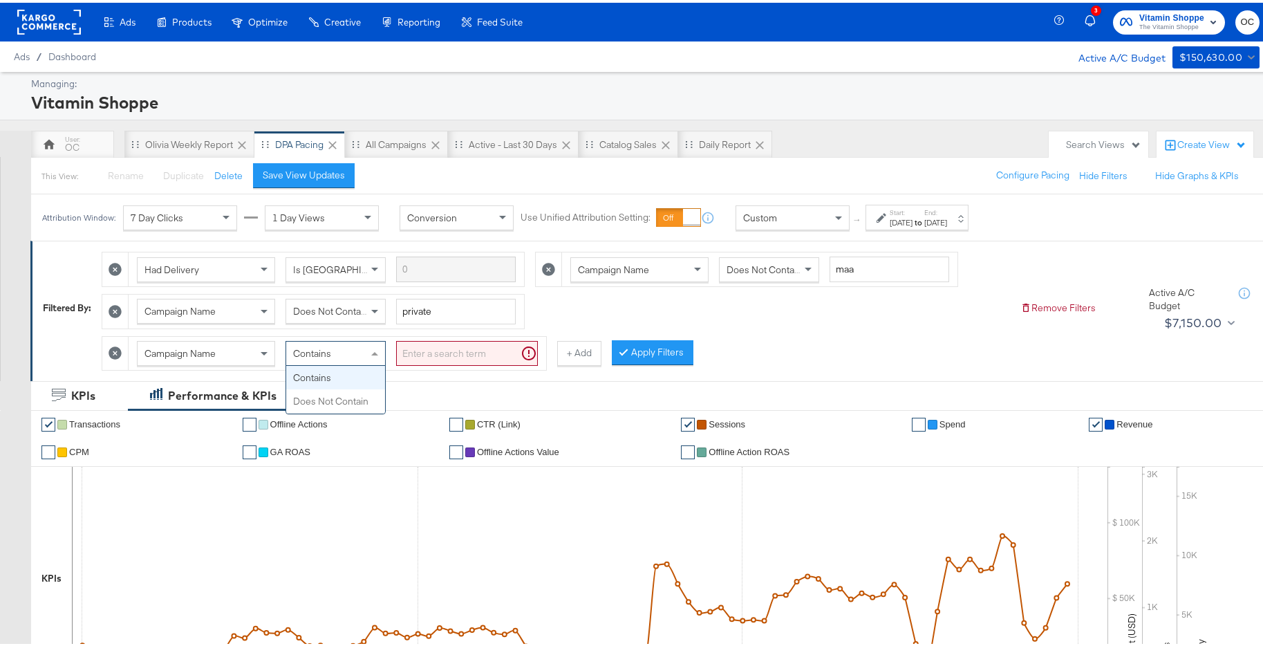
click at [372, 350] on span at bounding box center [374, 350] width 7 height 3
click at [442, 350] on input "search" at bounding box center [467, 351] width 142 height 26
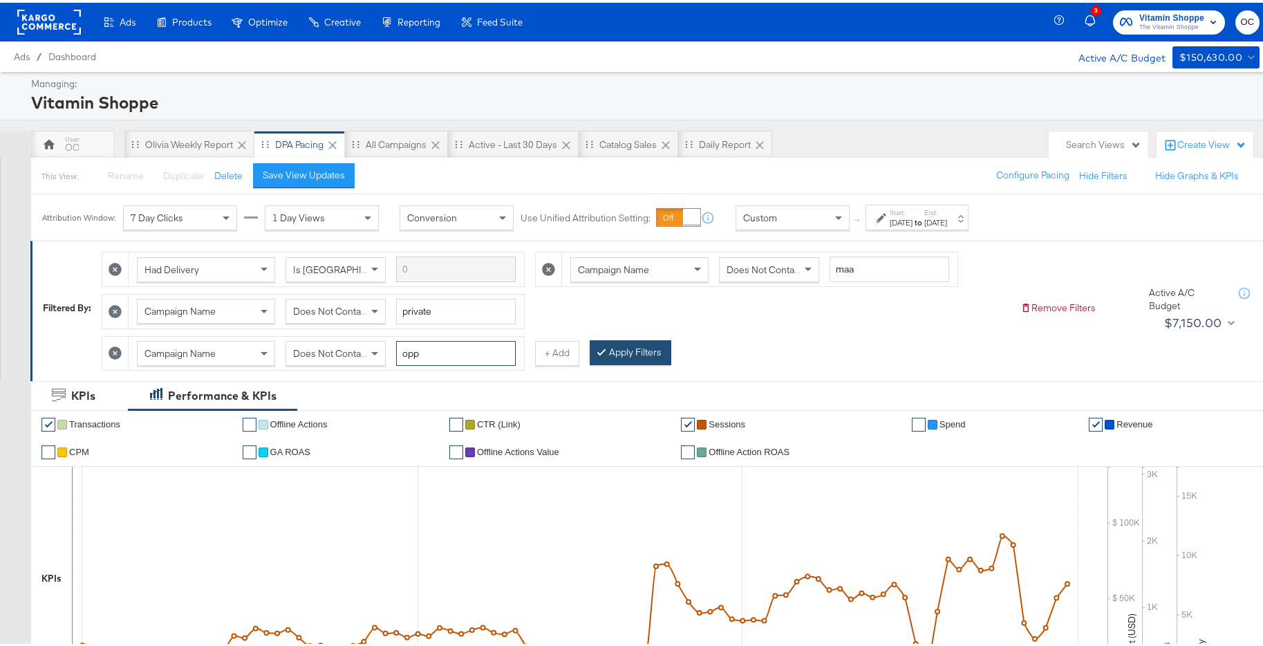
type input "opp"
click at [590, 346] on button "Apply Filters" at bounding box center [631, 349] width 82 height 25
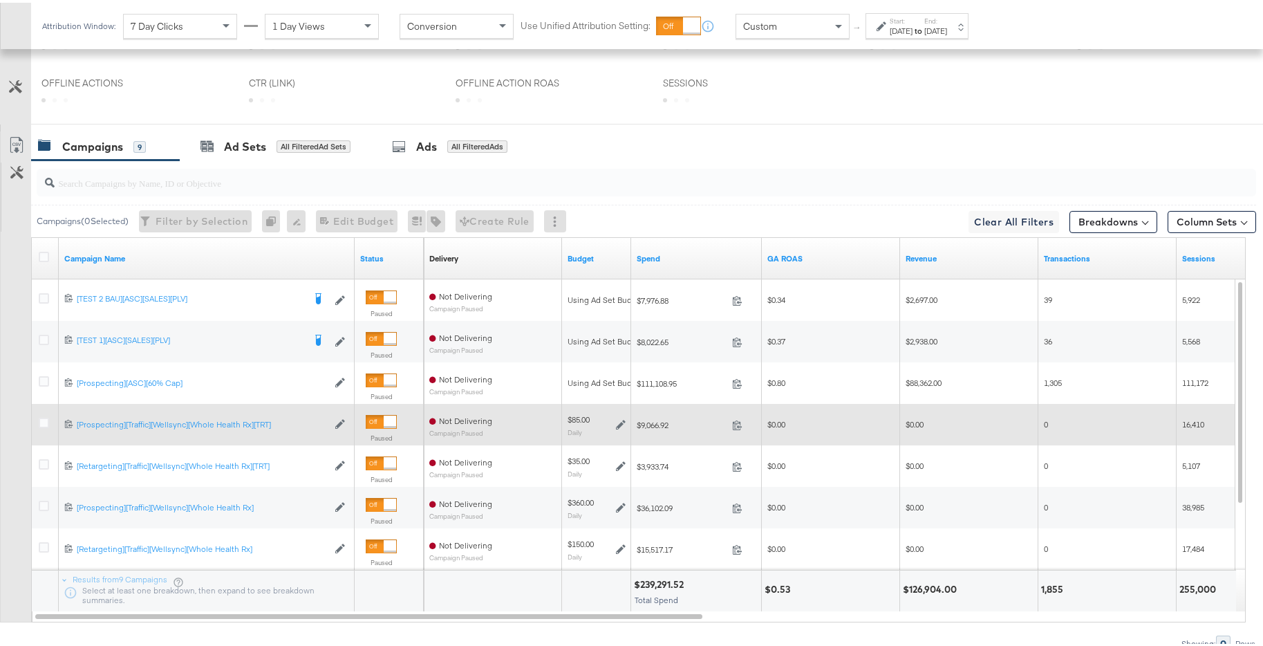
scroll to position [682, 0]
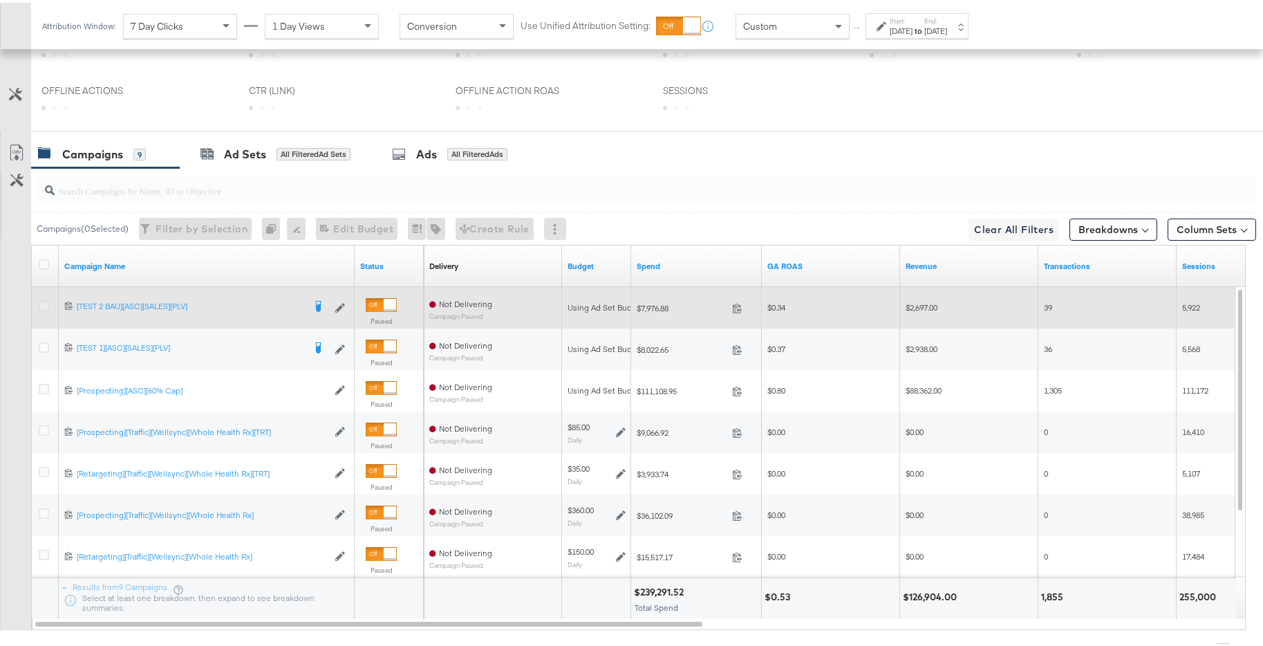
click at [46, 303] on icon at bounding box center [44, 303] width 10 height 10
click at [0, 0] on input "checkbox" at bounding box center [0, 0] width 0 height 0
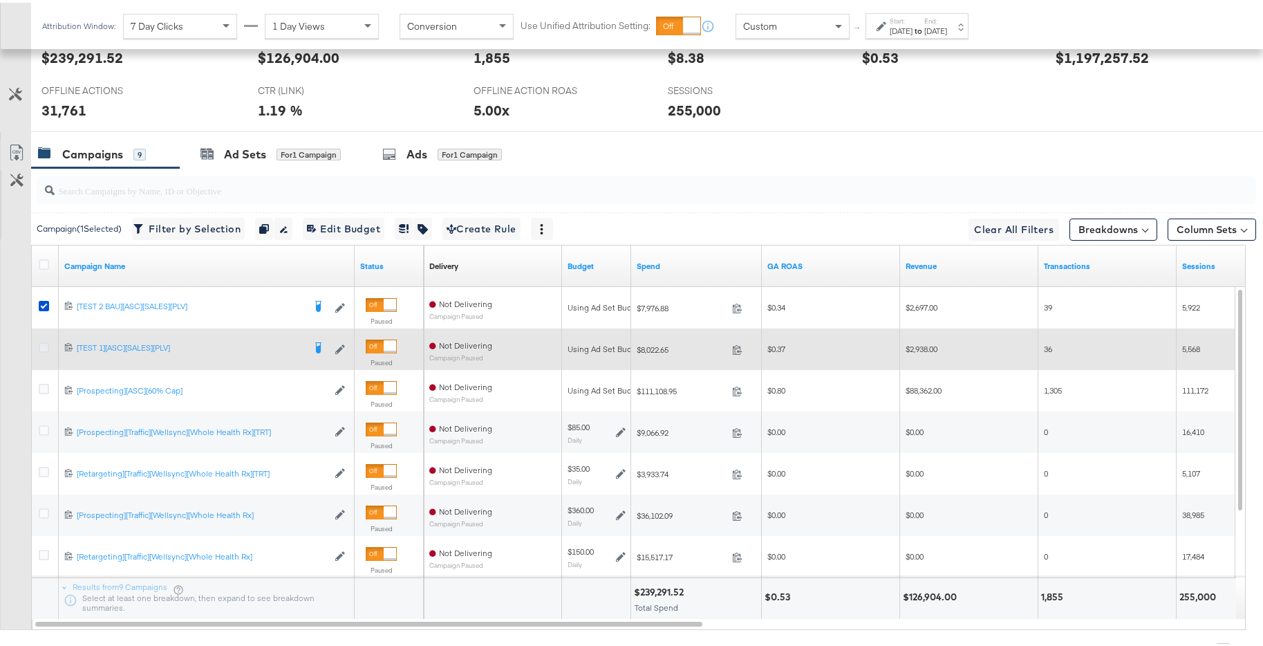
click at [46, 344] on icon at bounding box center [44, 344] width 10 height 10
click at [0, 0] on input "checkbox" at bounding box center [0, 0] width 0 height 0
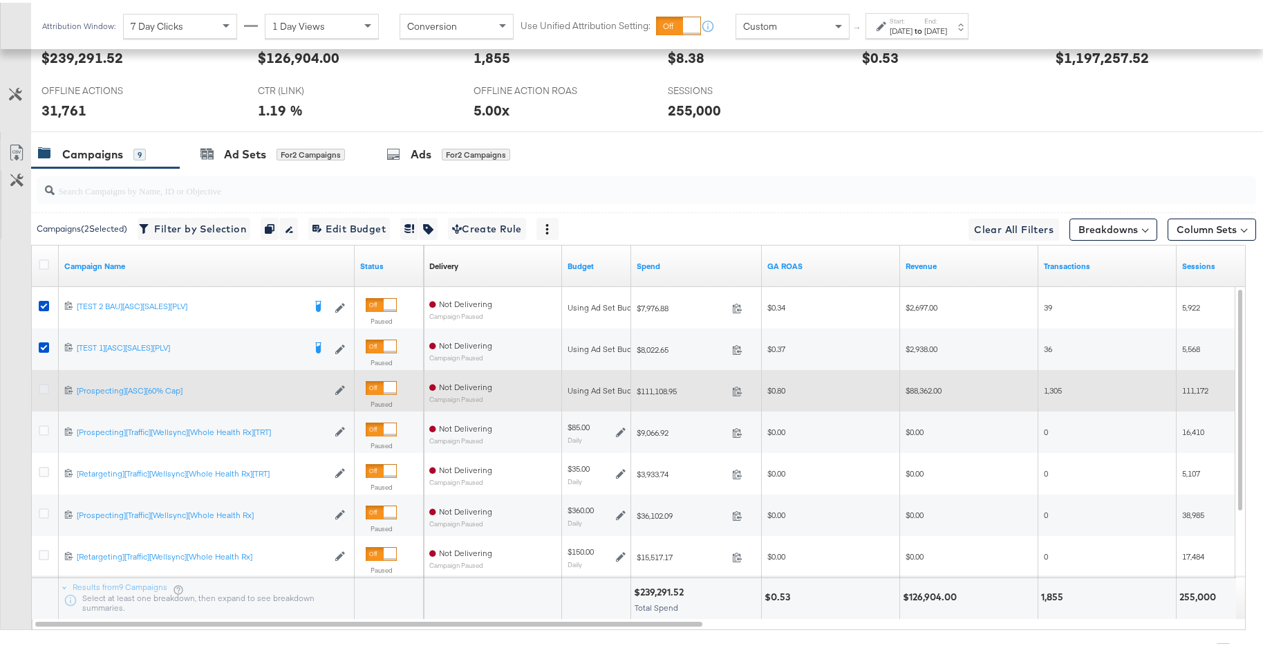
click at [39, 386] on icon at bounding box center [44, 386] width 10 height 10
click at [0, 0] on input "checkbox" at bounding box center [0, 0] width 0 height 0
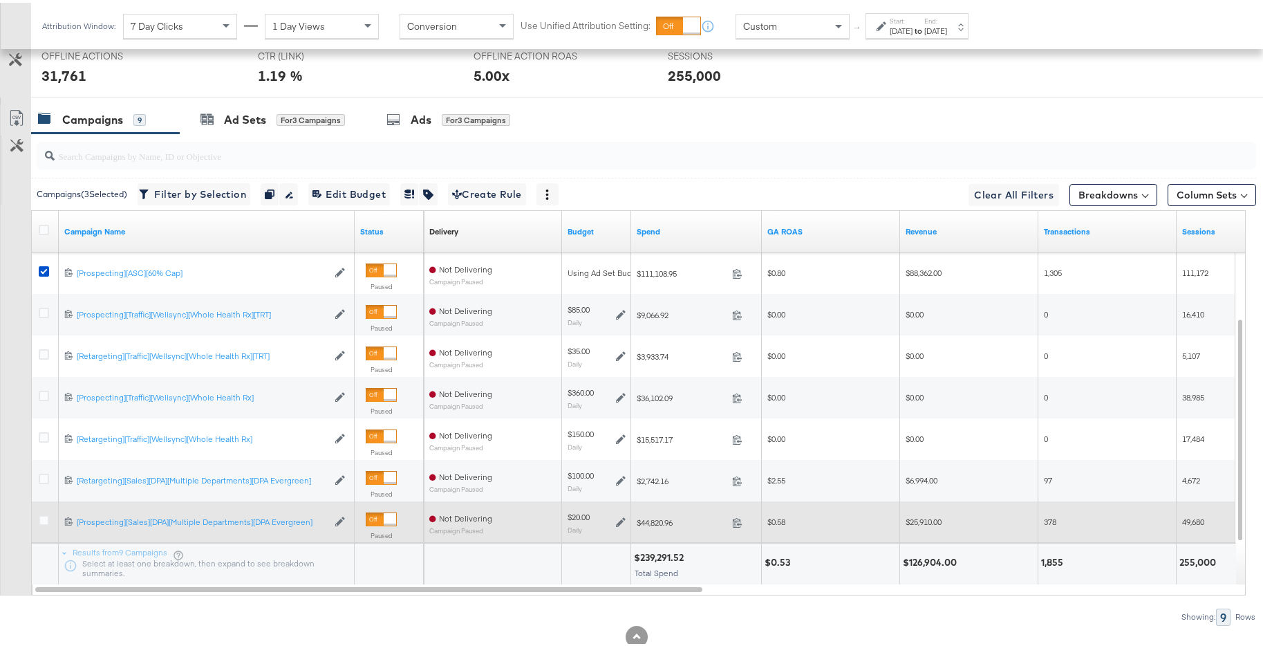
scroll to position [754, 0]
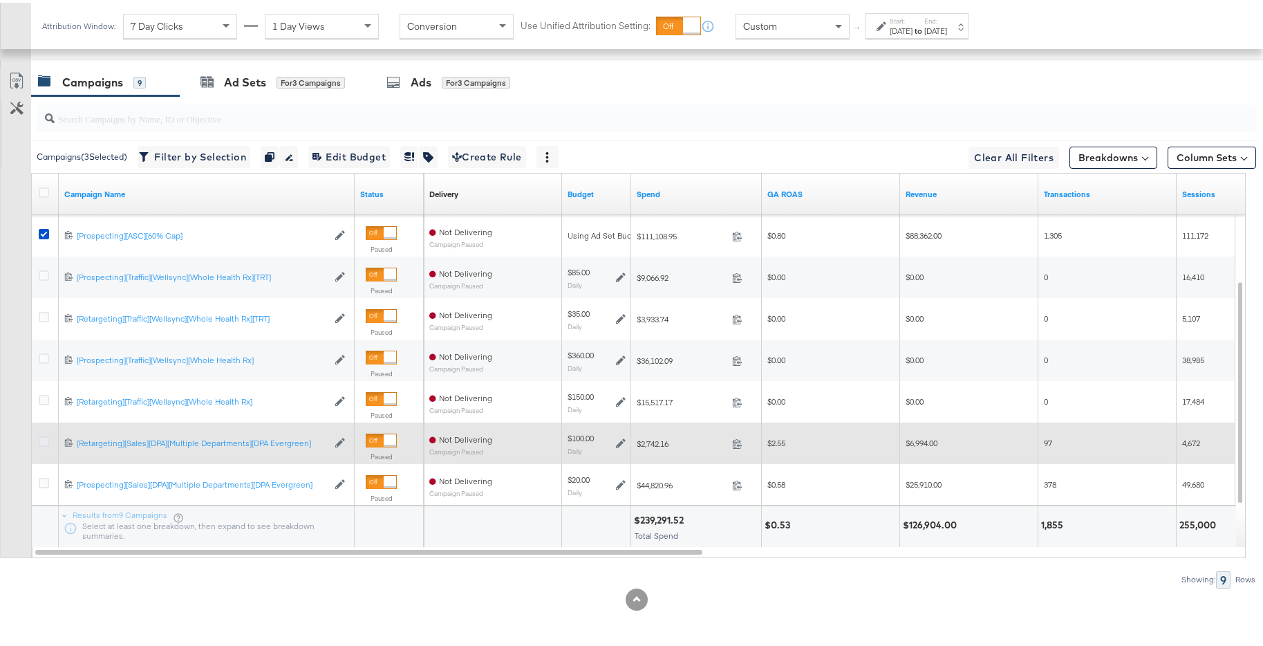
click at [47, 440] on icon at bounding box center [44, 438] width 10 height 10
click at [0, 0] on input "checkbox" at bounding box center [0, 0] width 0 height 0
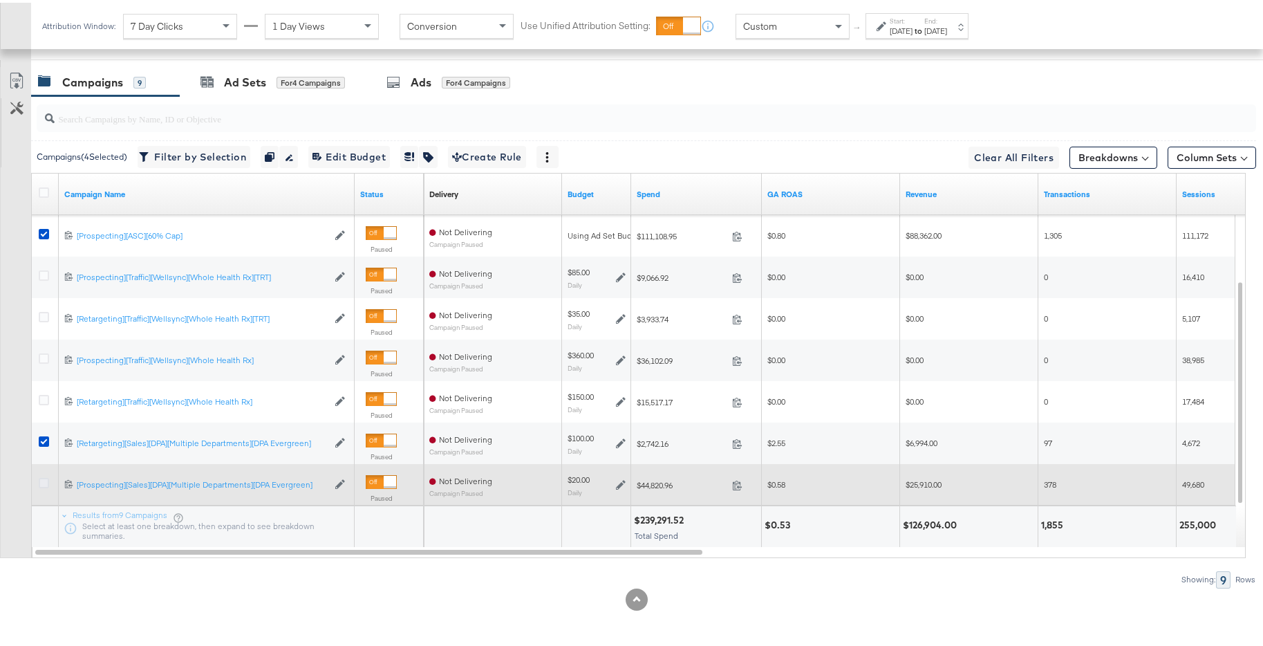
click at [41, 484] on icon at bounding box center [44, 480] width 10 height 10
click at [0, 0] on input "checkbox" at bounding box center [0, 0] width 0 height 0
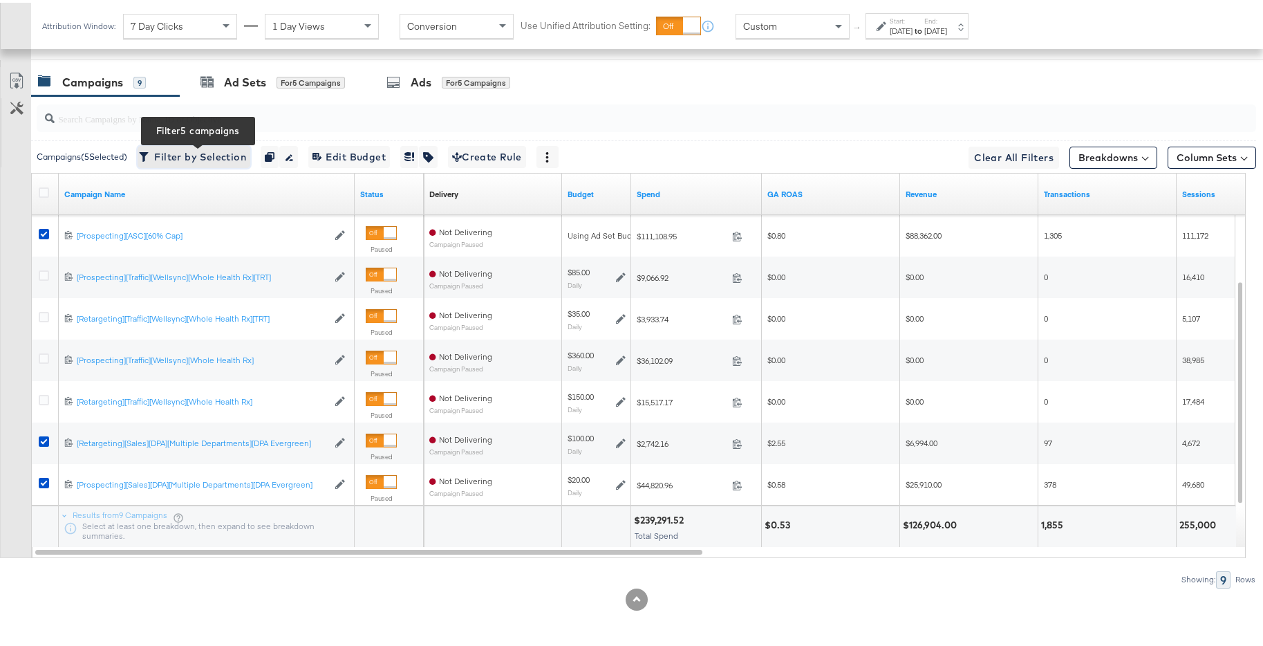
click at [225, 152] on span "Filter by Selection Filter 5 campaigns" at bounding box center [194, 154] width 104 height 17
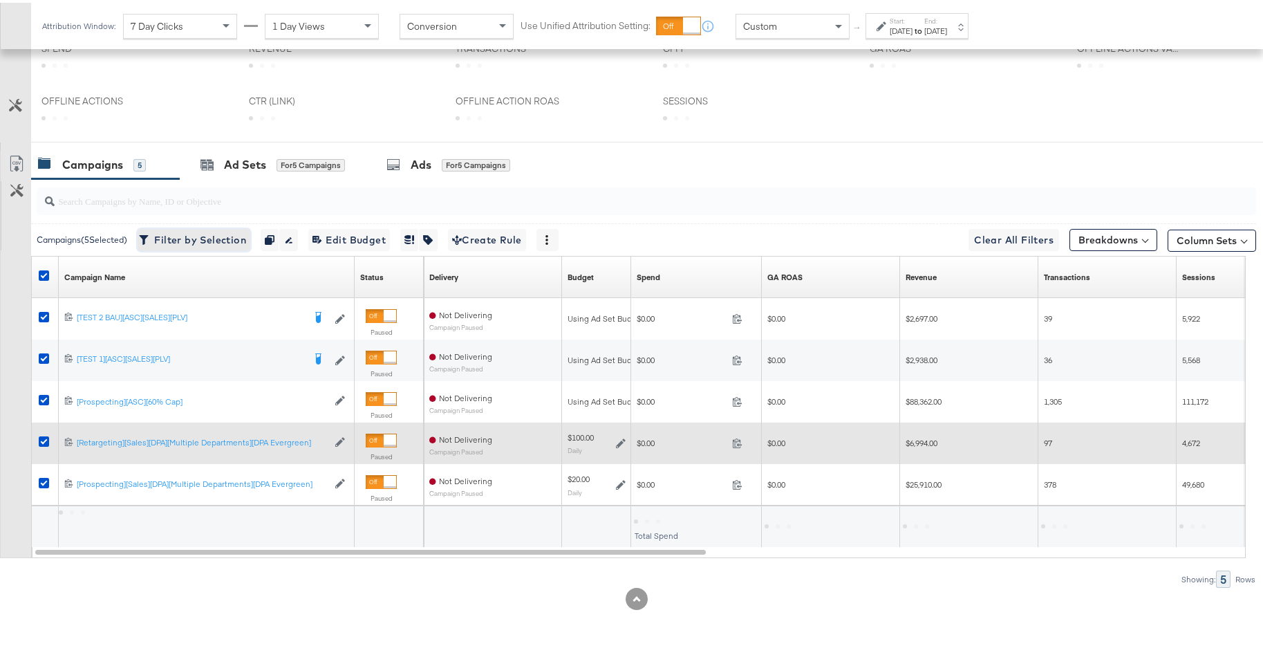
scroll to position [464, 0]
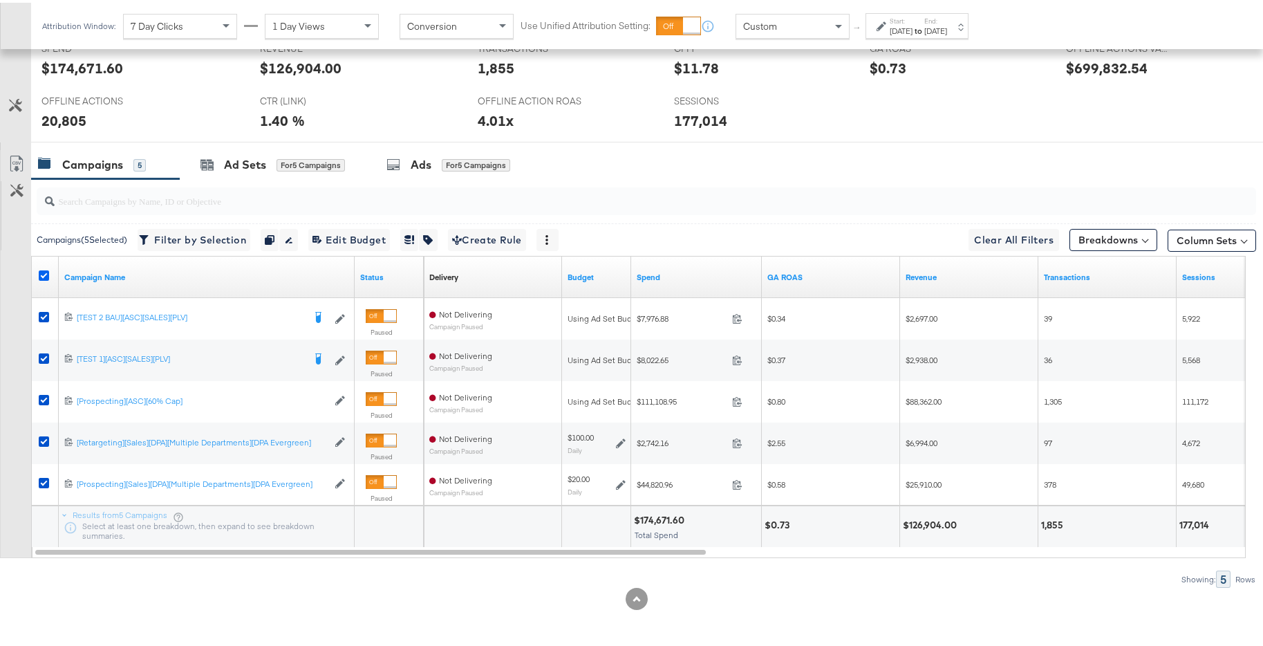
click at [41, 274] on icon at bounding box center [44, 272] width 10 height 10
click at [0, 0] on input "checkbox" at bounding box center [0, 0] width 0 height 0
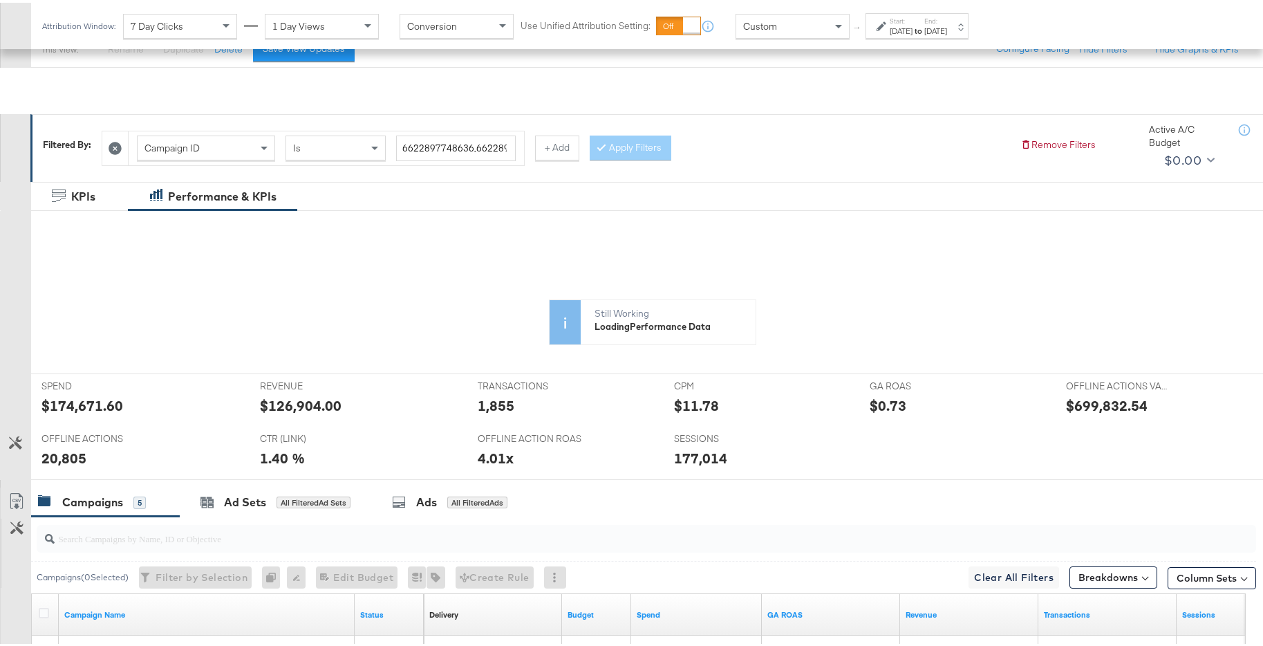
scroll to position [59, 0]
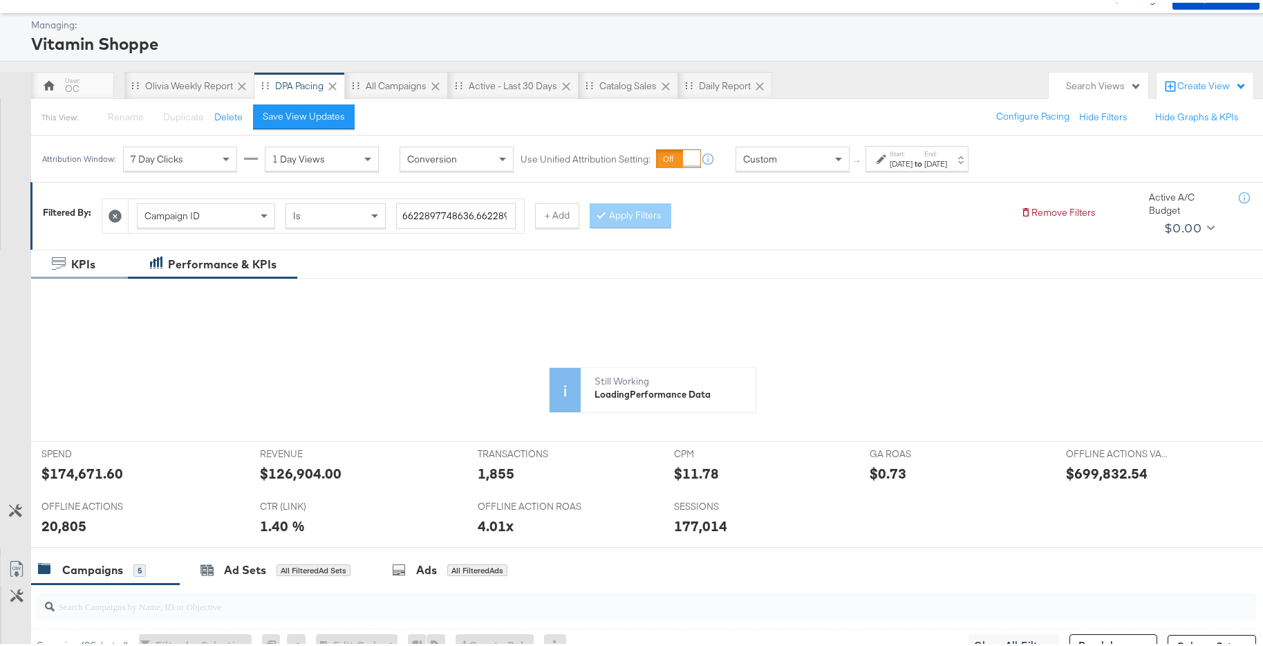
click at [97, 260] on div "KPIs" at bounding box center [79, 262] width 55 height 16
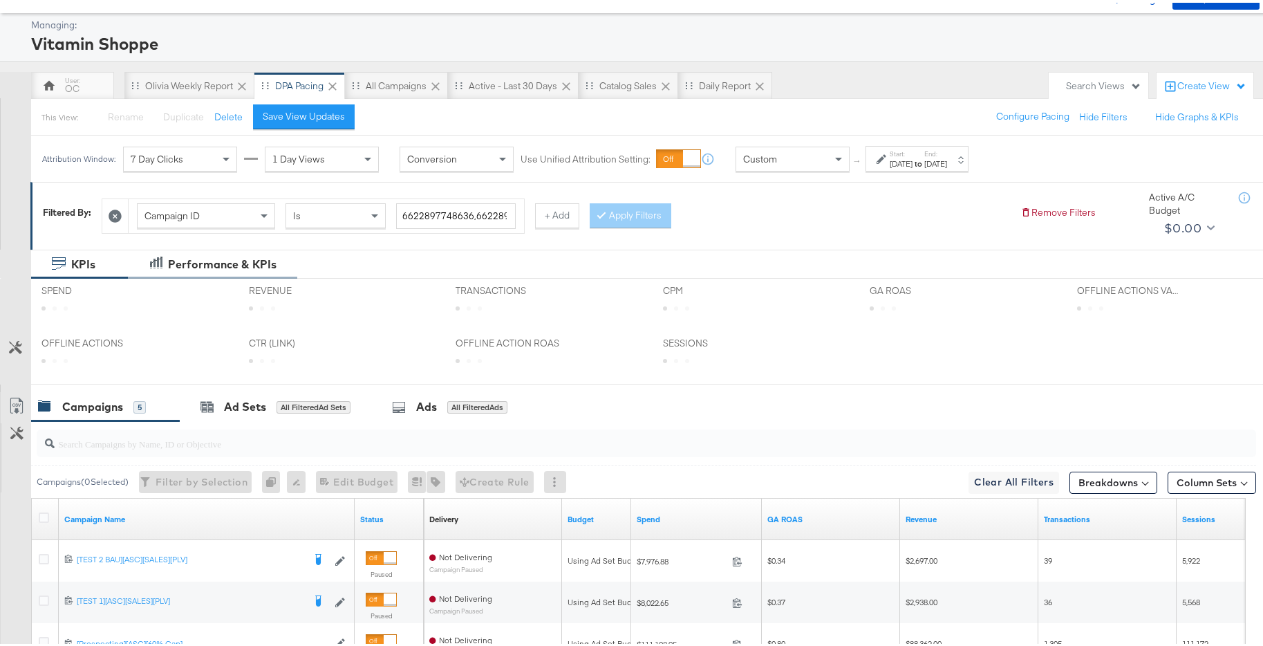
click at [177, 263] on div "Performance & KPIs" at bounding box center [222, 262] width 109 height 16
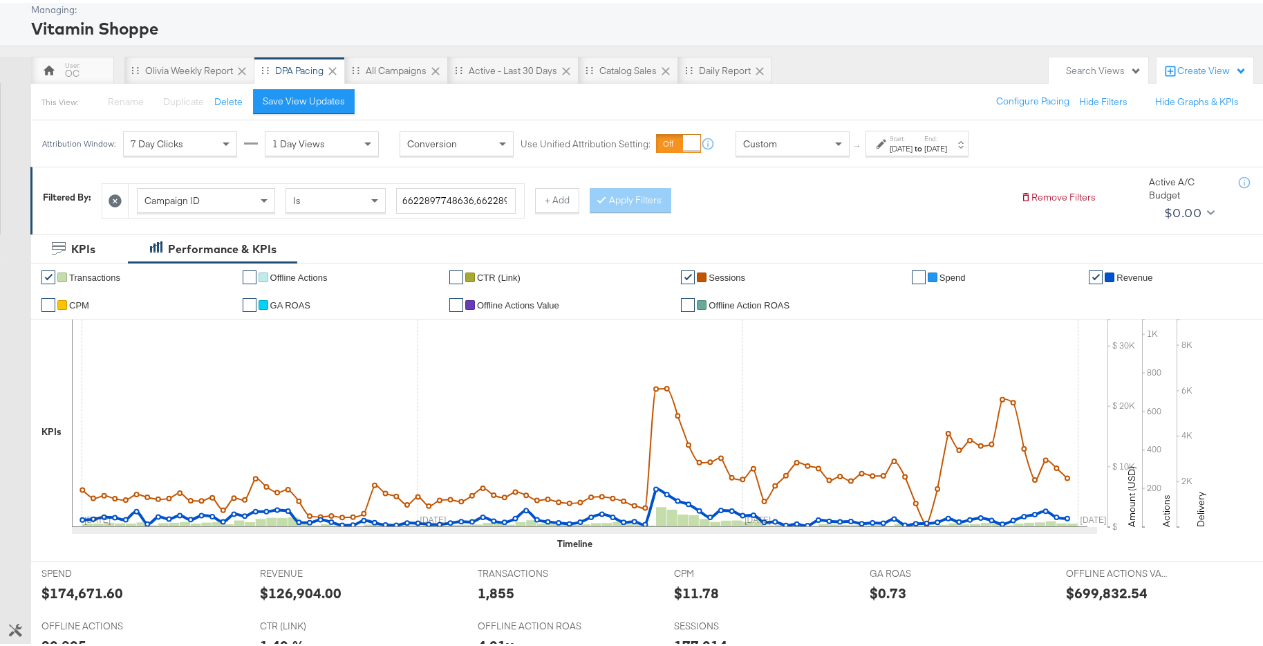
scroll to position [103, 0]
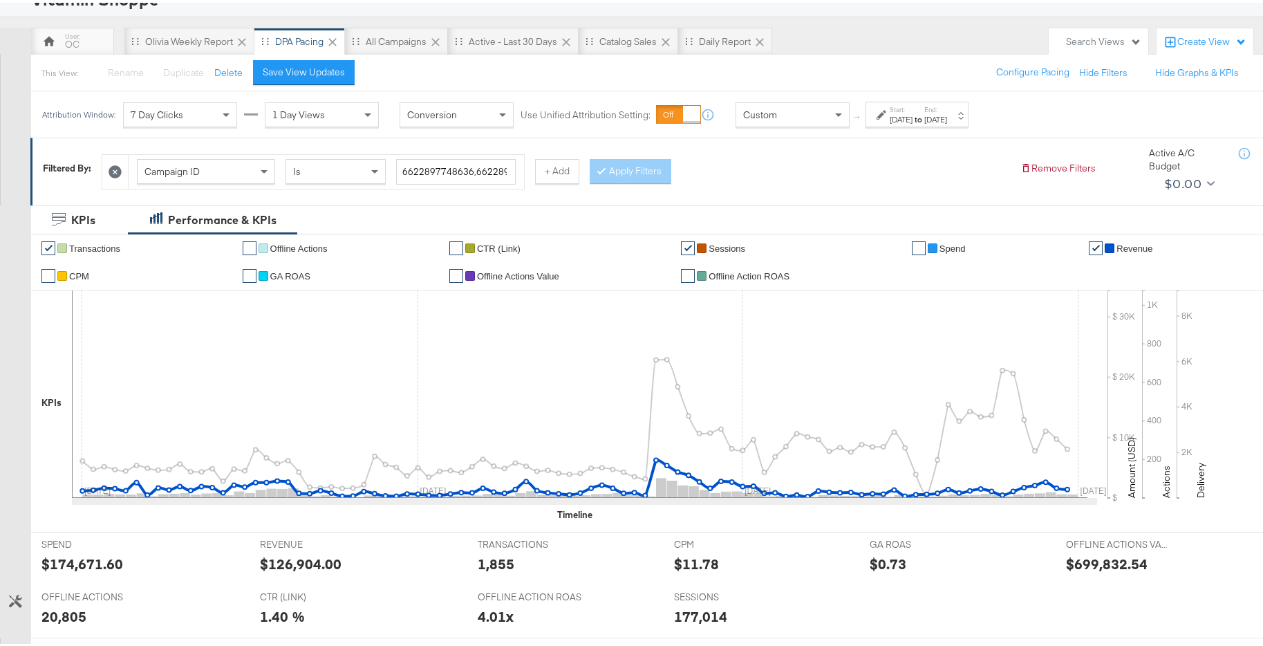
click at [1089, 246] on link "✔" at bounding box center [1096, 245] width 14 height 14
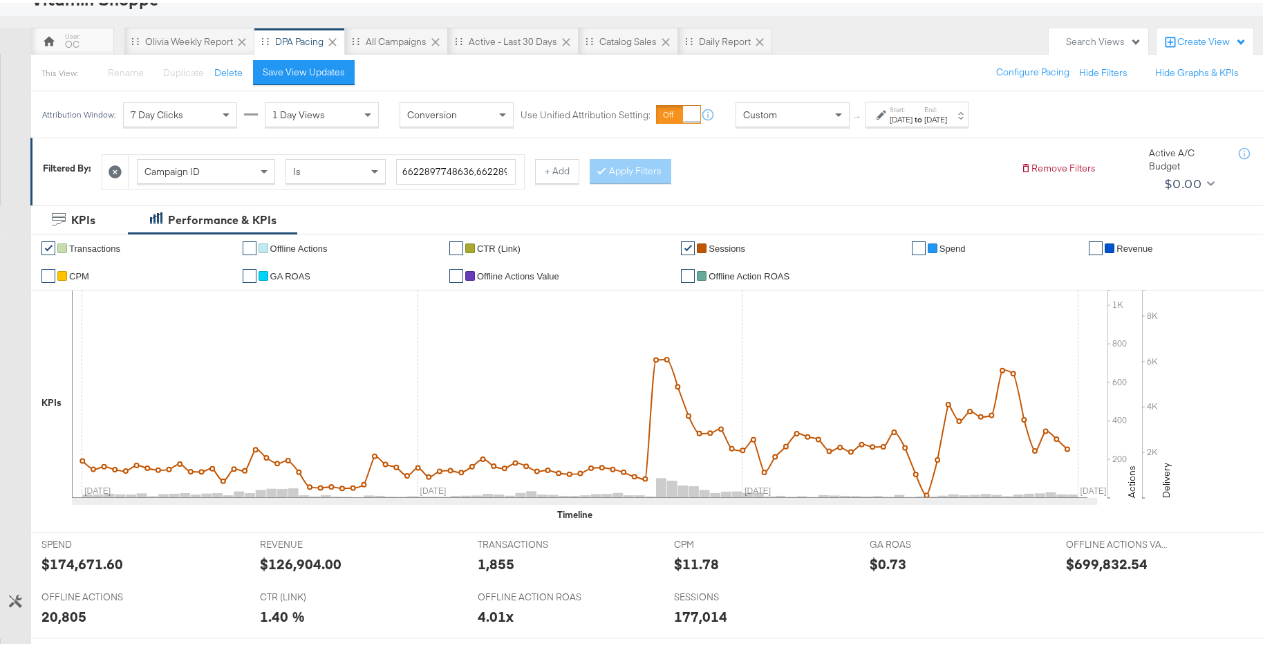
click at [683, 245] on link "✔" at bounding box center [688, 245] width 14 height 14
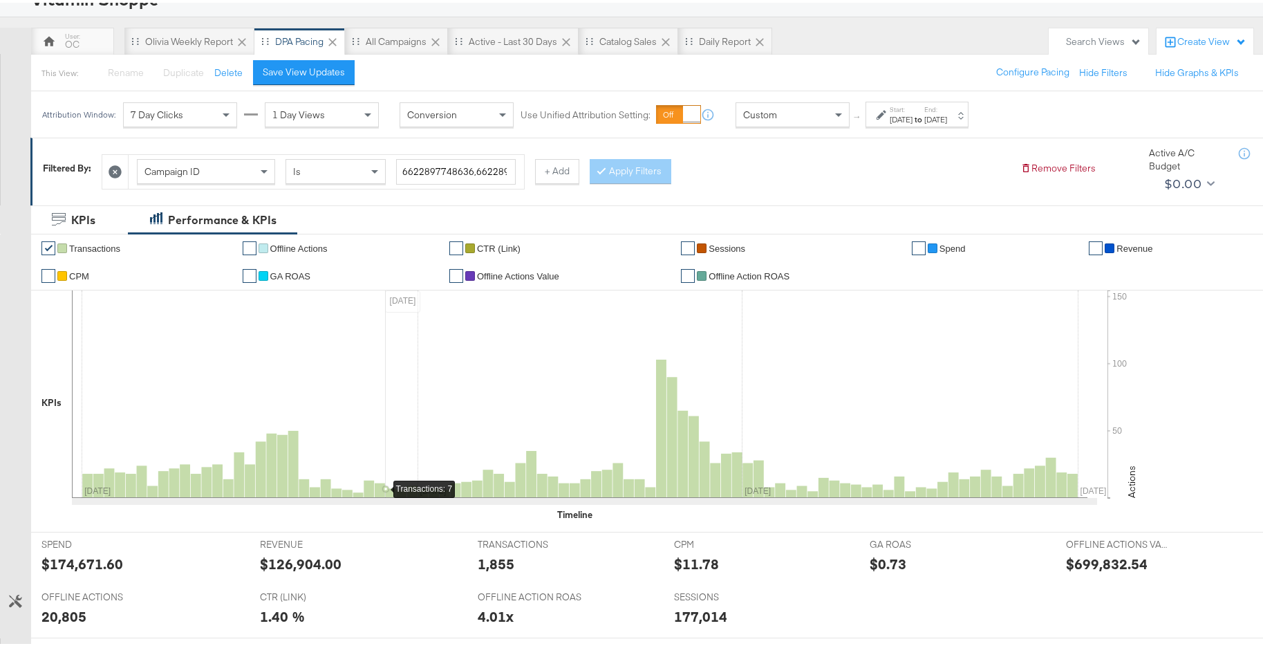
scroll to position [278, 0]
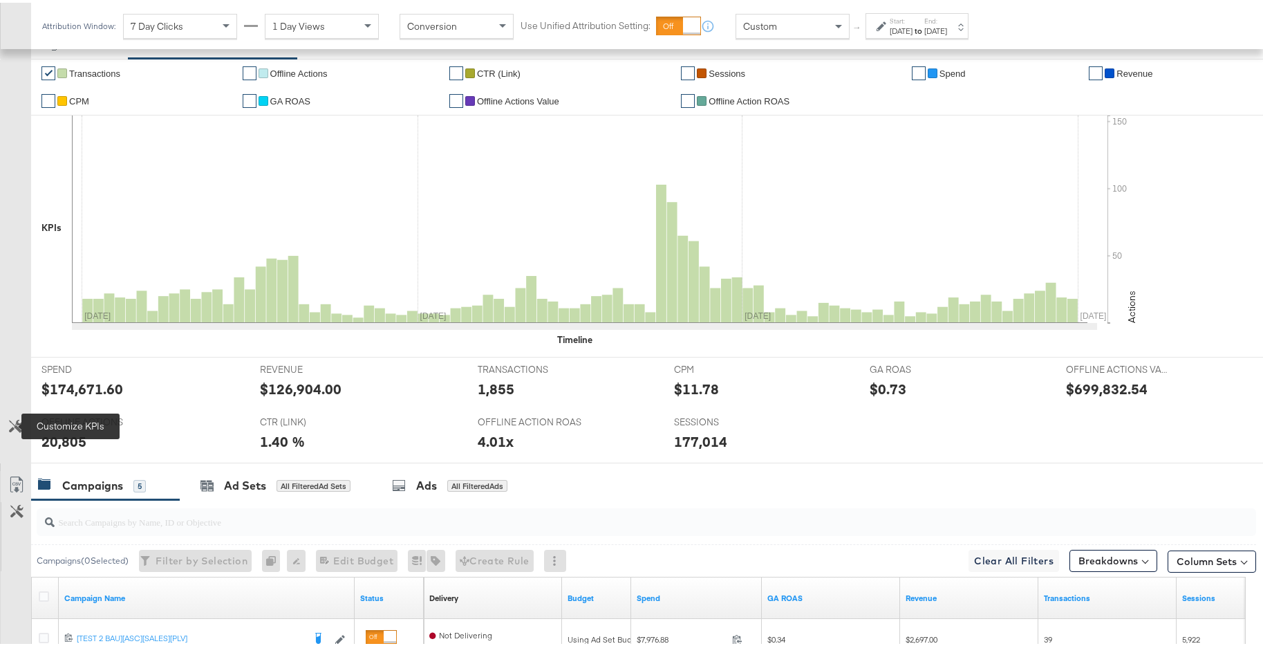
click at [18, 425] on icon at bounding box center [15, 423] width 13 height 13
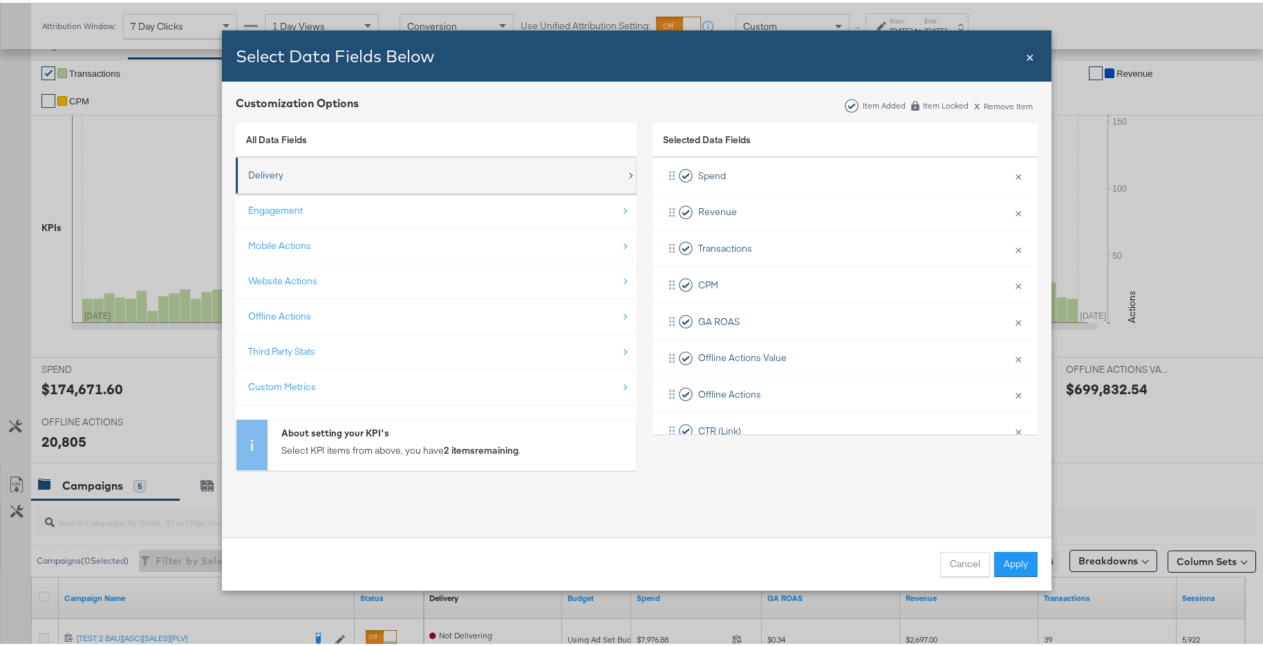
click at [395, 172] on div "Delivery" at bounding box center [437, 172] width 378 height 28
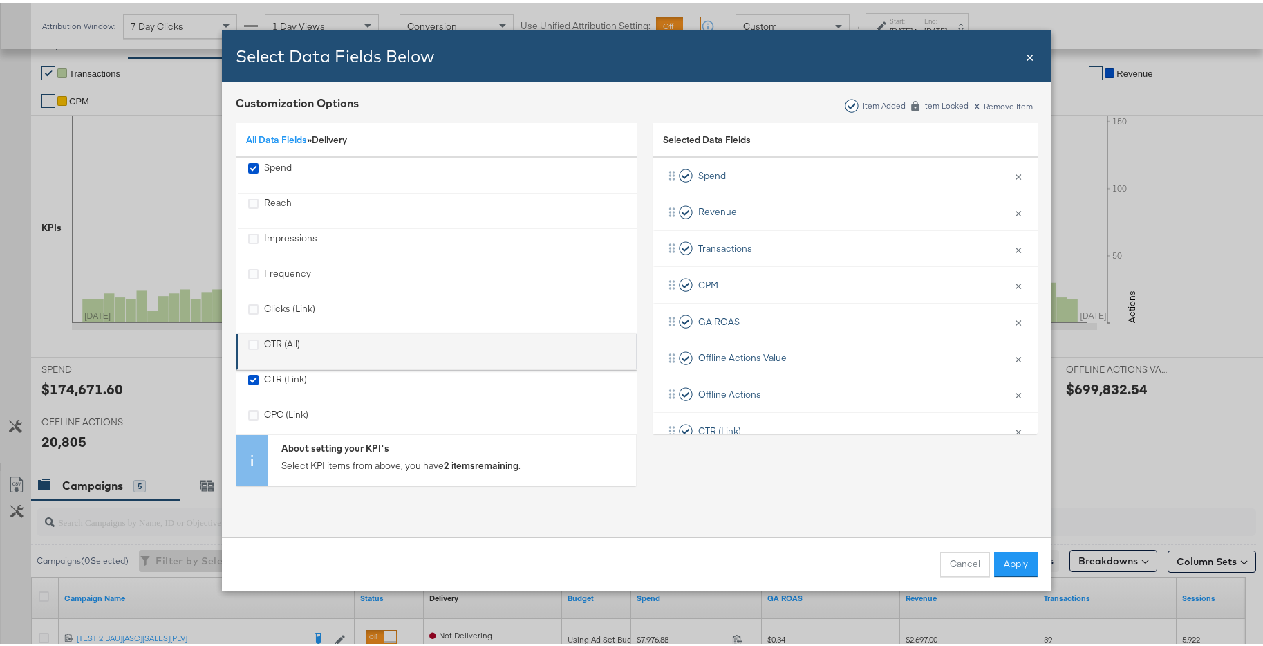
scroll to position [118, 0]
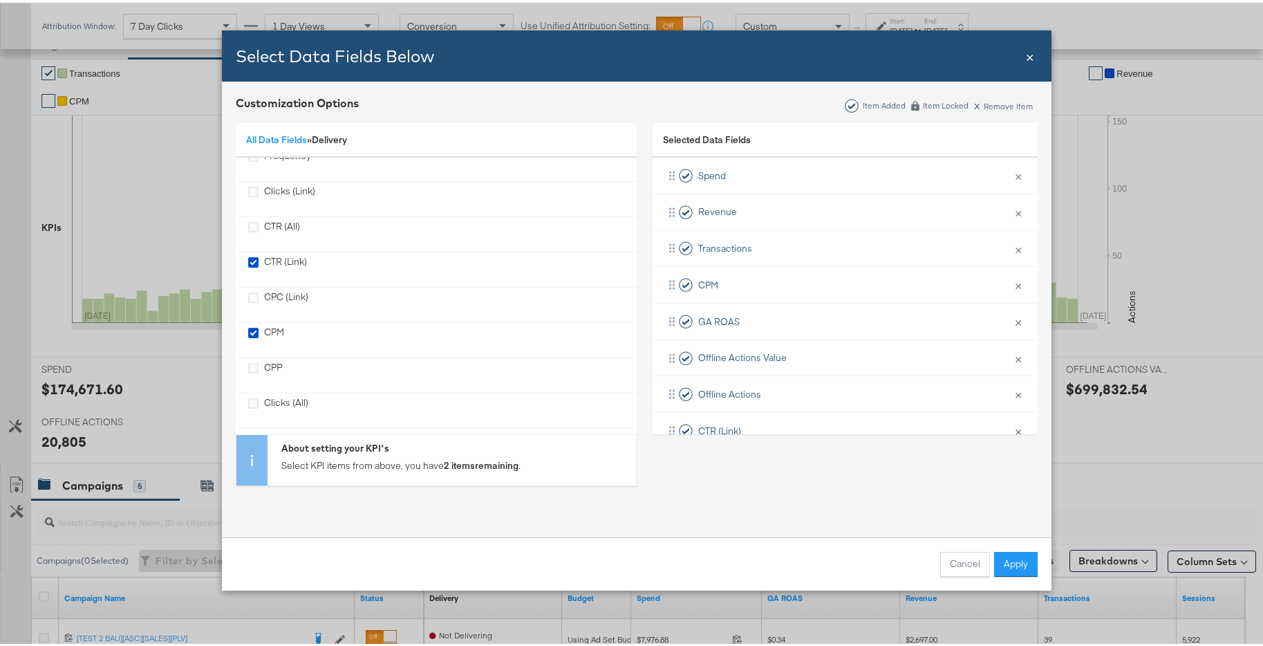
click at [1026, 57] on span "×" at bounding box center [1030, 53] width 8 height 19
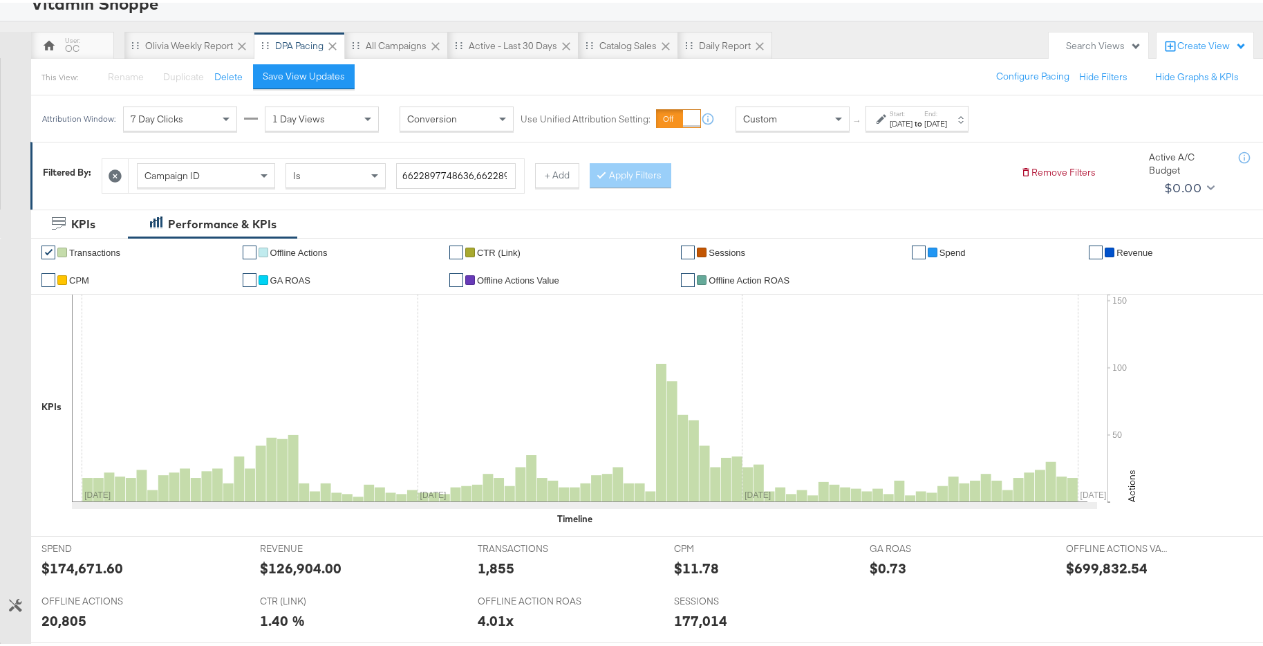
scroll to position [57, 0]
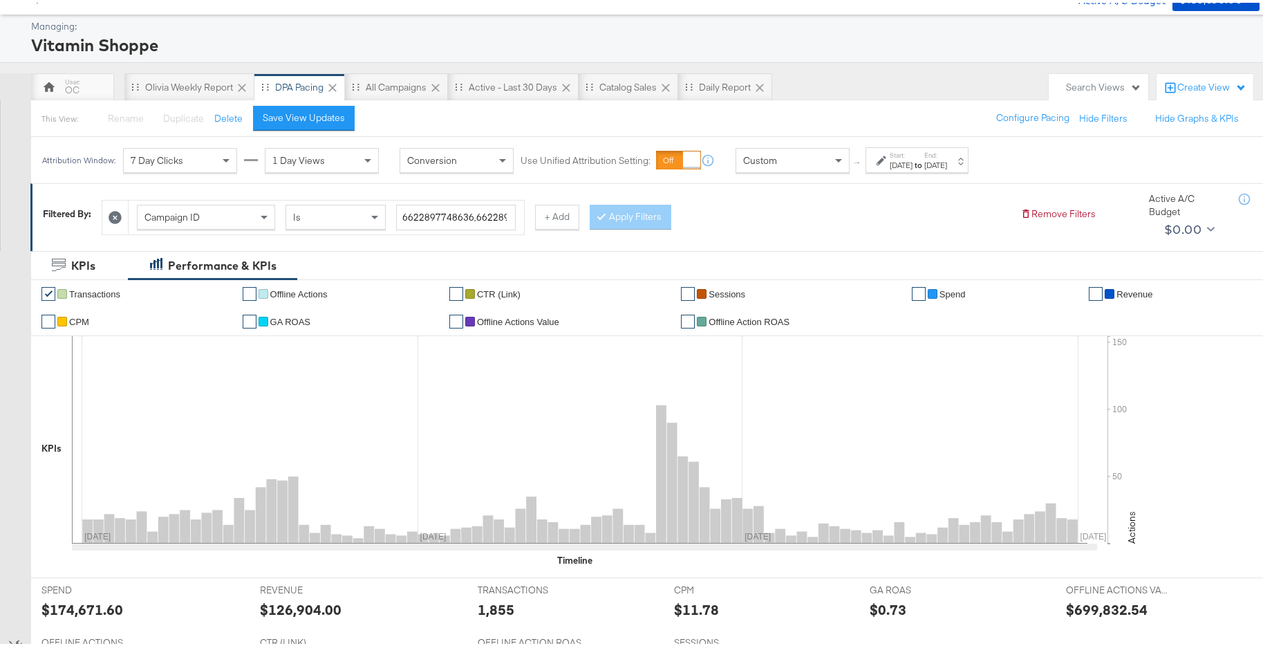
click at [44, 319] on link "✔" at bounding box center [48, 319] width 14 height 14
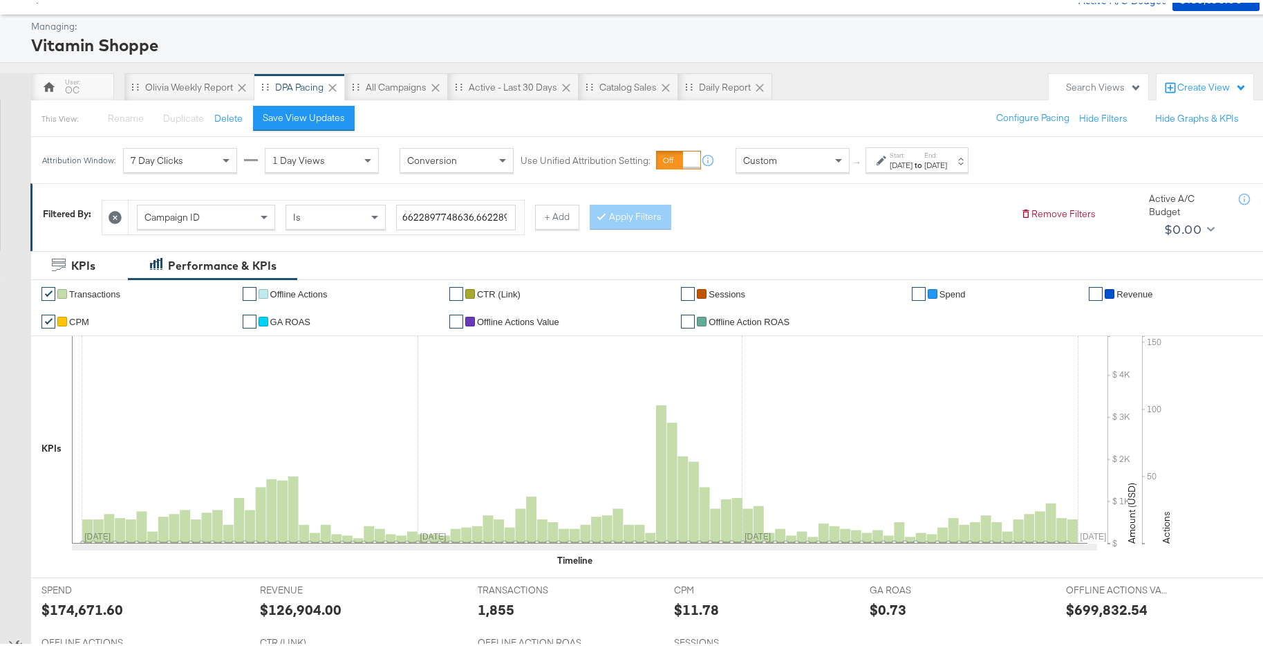
click at [53, 291] on link "✔" at bounding box center [48, 291] width 14 height 14
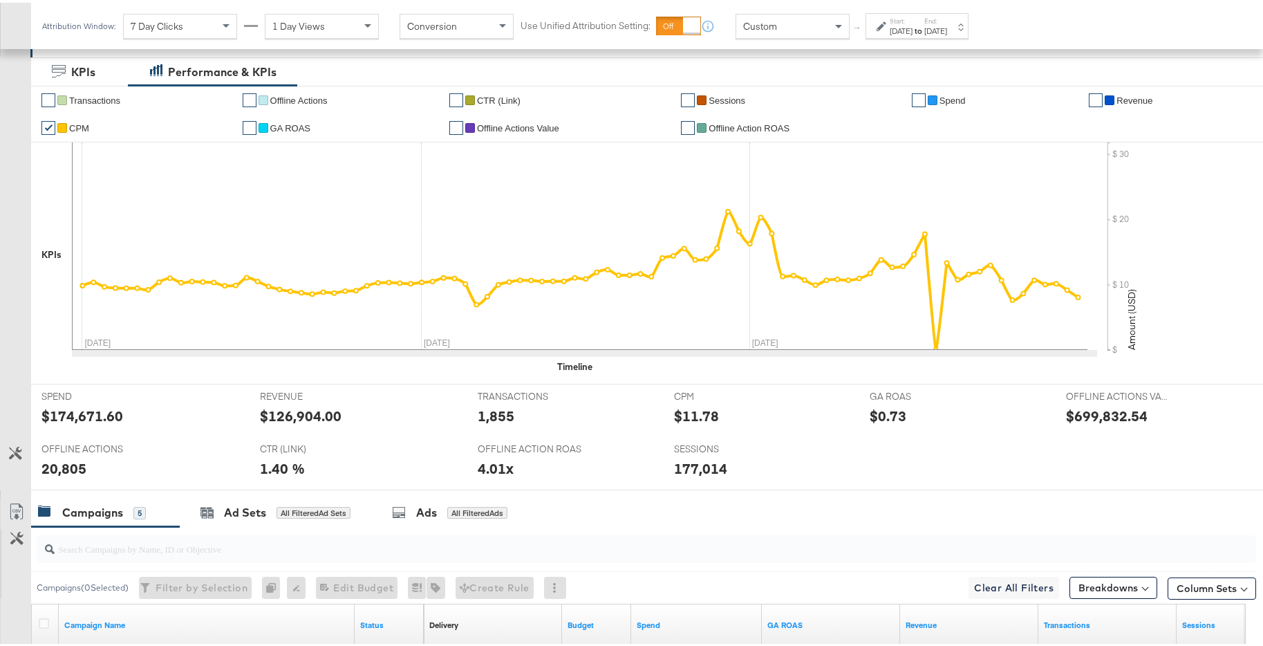
scroll to position [194, 0]
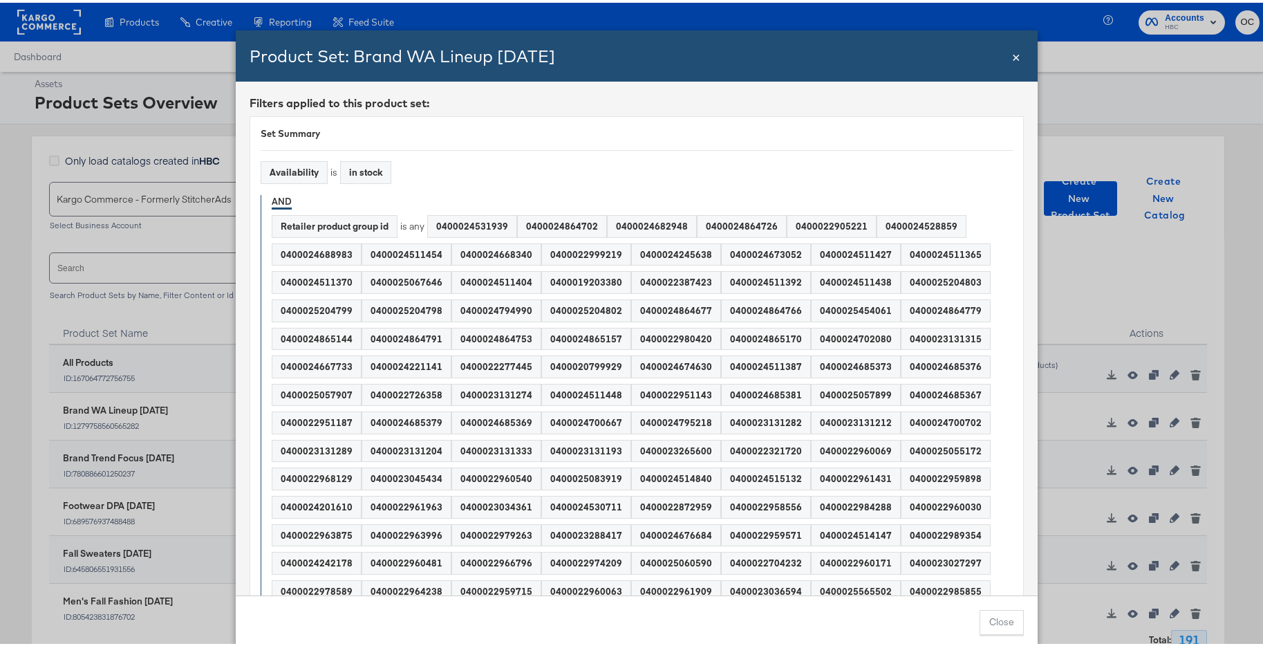
click at [1013, 57] on span "×" at bounding box center [1016, 53] width 8 height 19
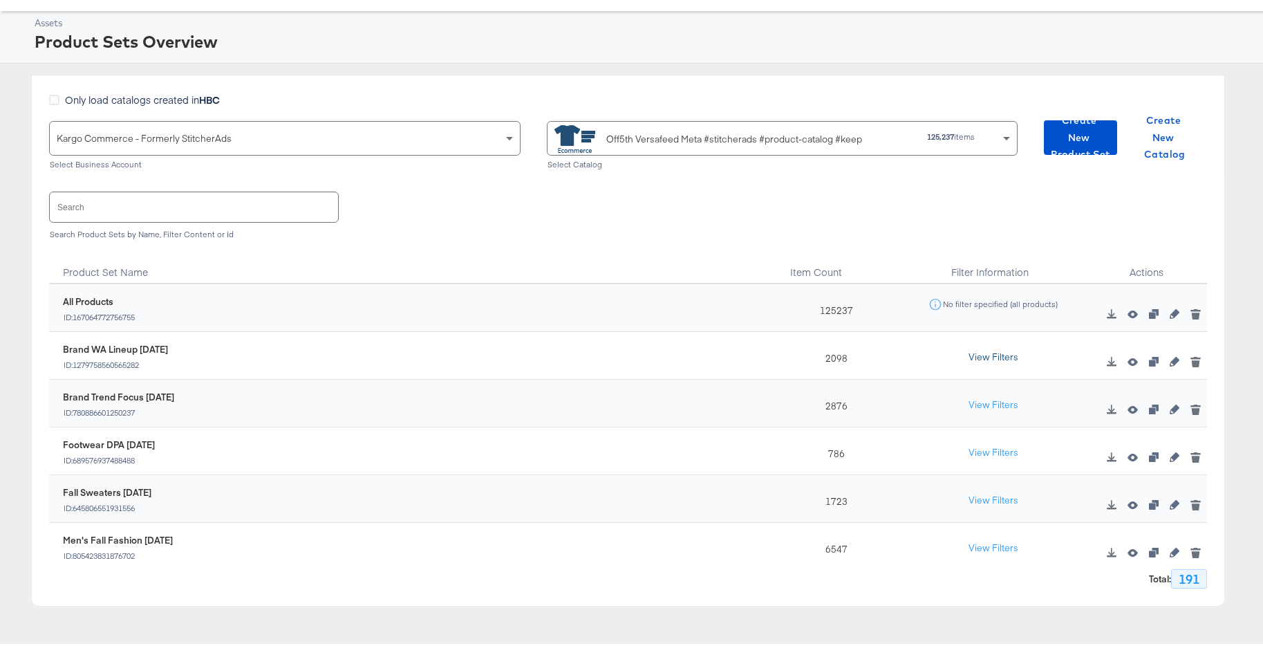
scroll to position [60, 0]
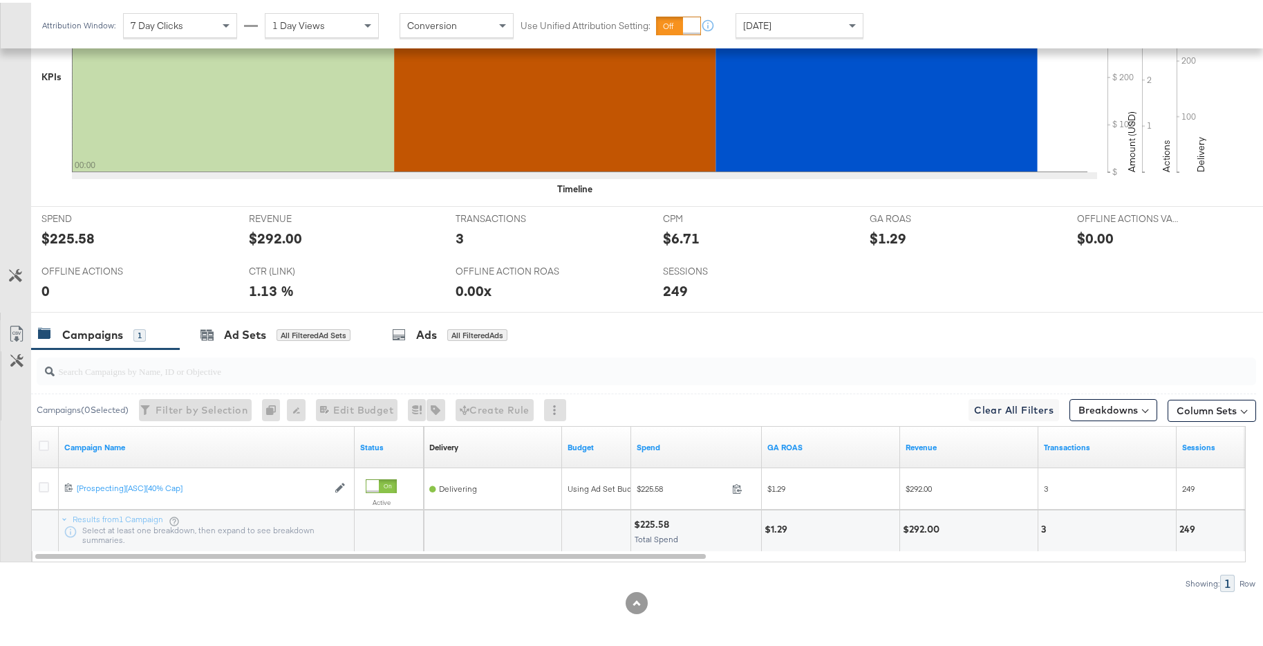
scroll to position [463, 0]
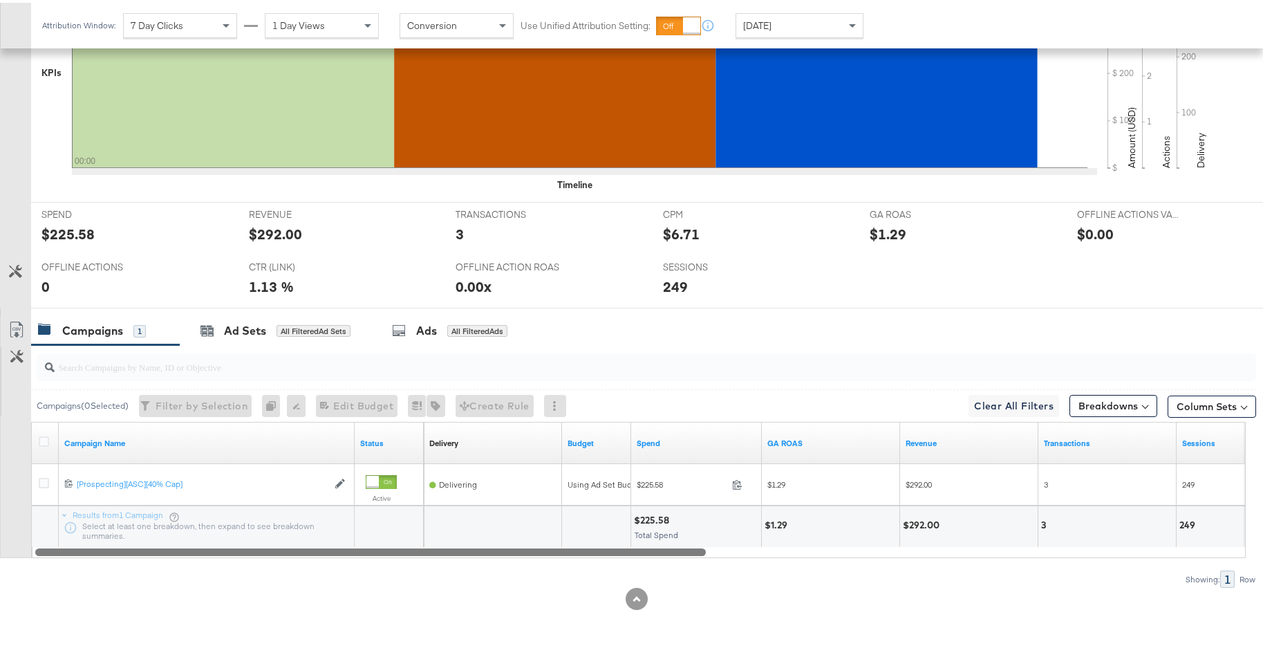
drag, startPoint x: 699, startPoint y: 549, endPoint x: 611, endPoint y: 551, distance: 87.8
click at [611, 551] on div at bounding box center [370, 549] width 670 height 12
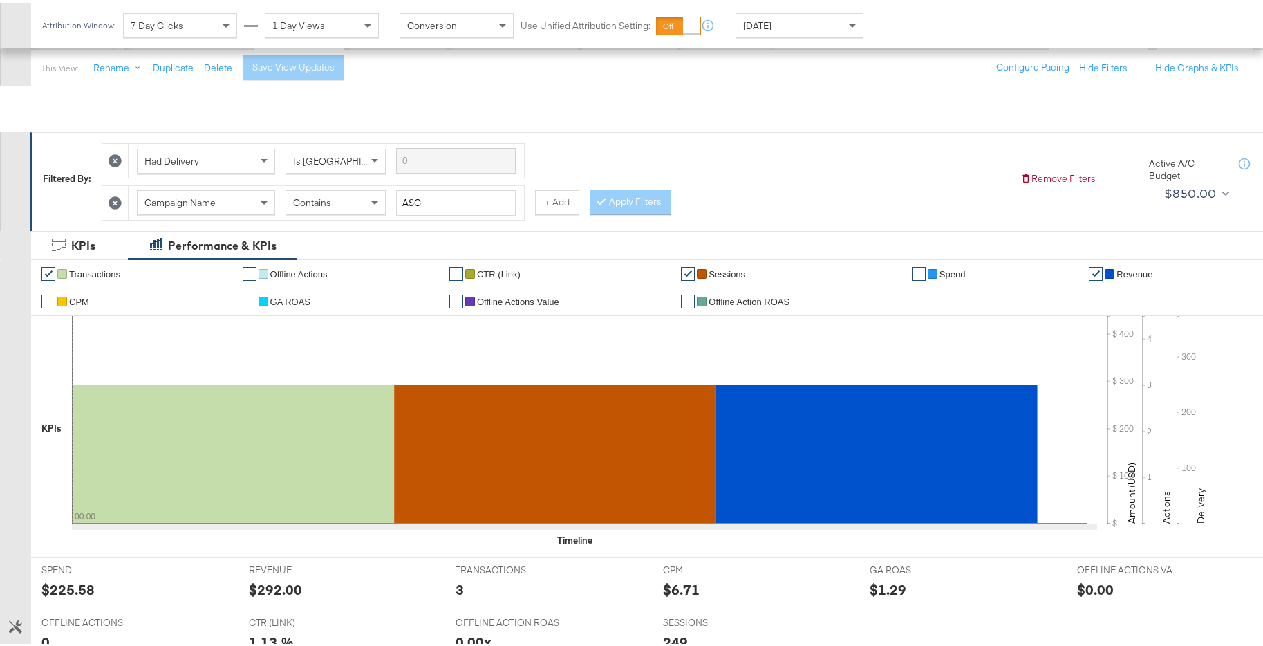
scroll to position [0, 0]
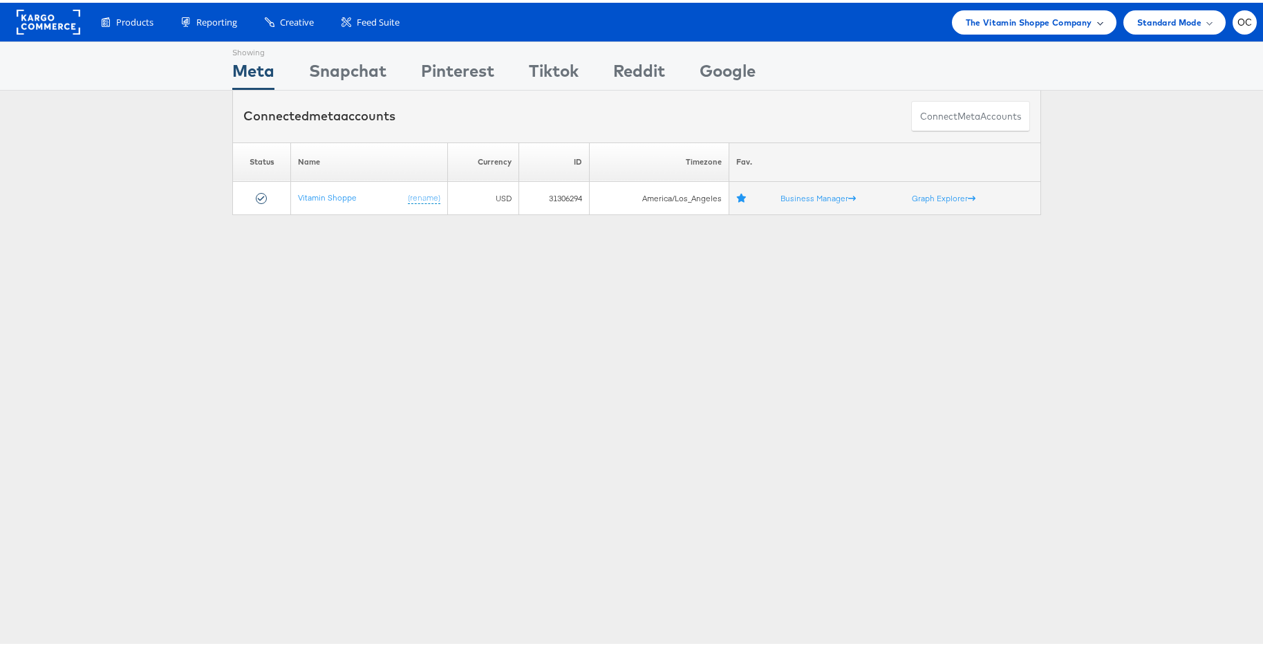
click at [975, 27] on div "The Vitamin Shoppe Company" at bounding box center [1034, 20] width 165 height 24
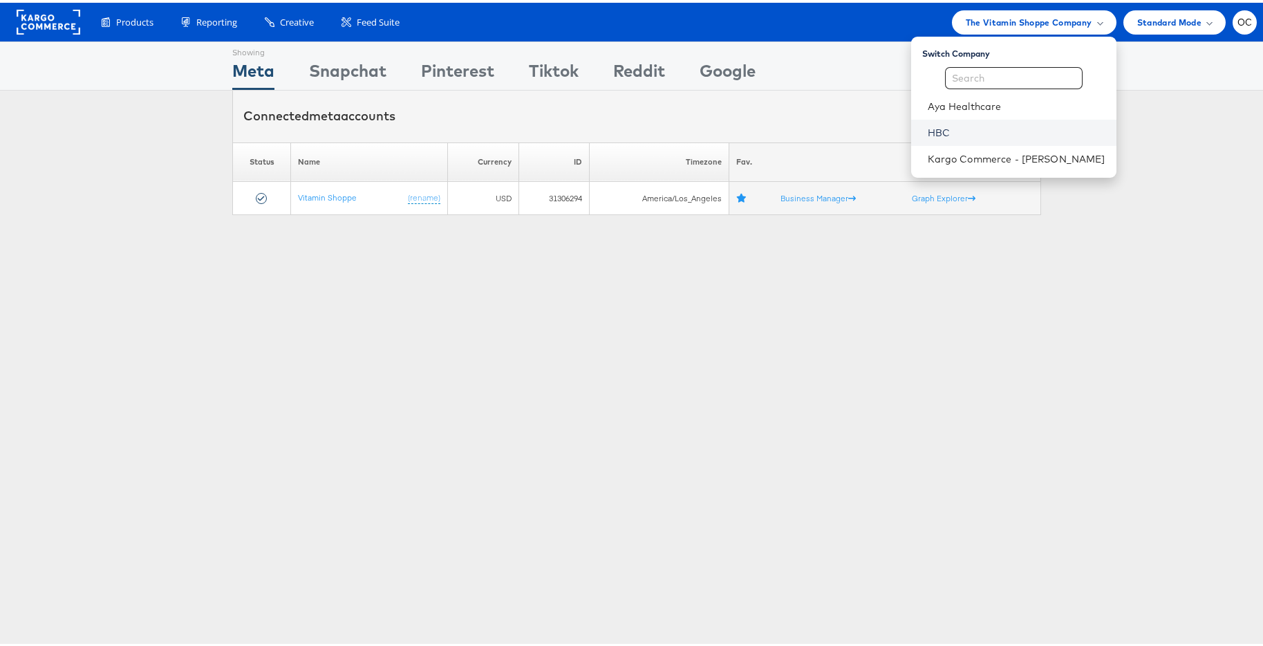
click at [967, 134] on link "HBC" at bounding box center [1017, 130] width 178 height 14
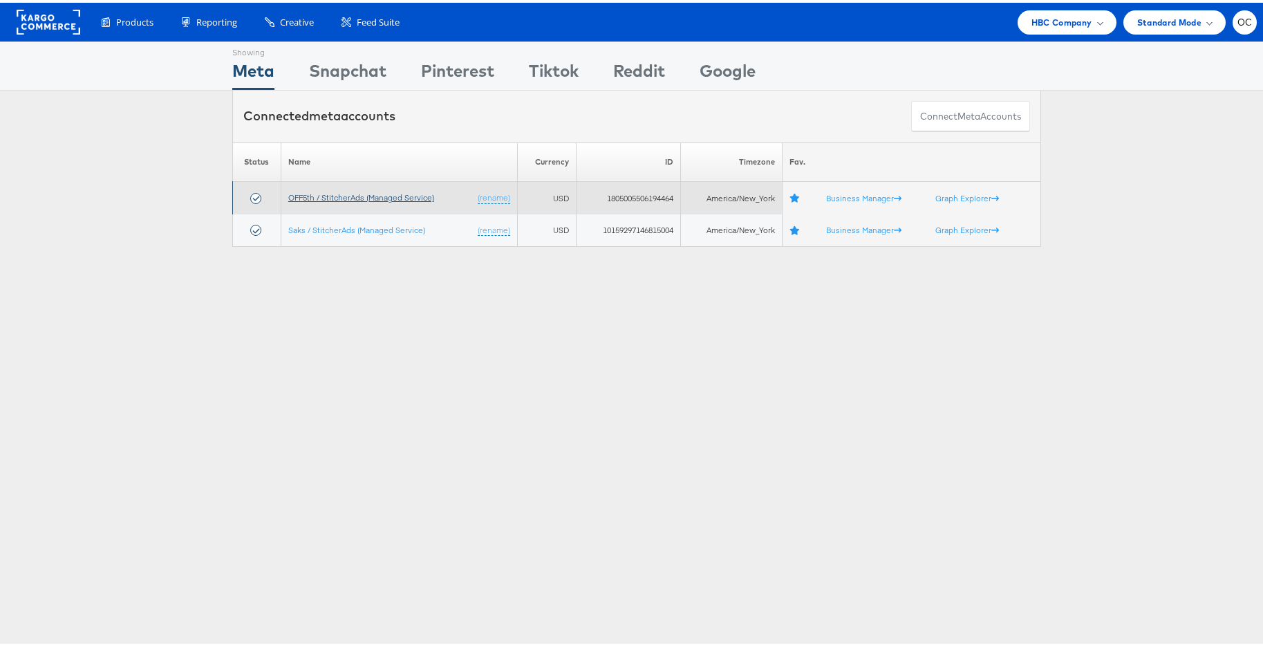
click at [366, 194] on link "OFF5th / StitcherAds (Managed Service)" at bounding box center [361, 194] width 146 height 10
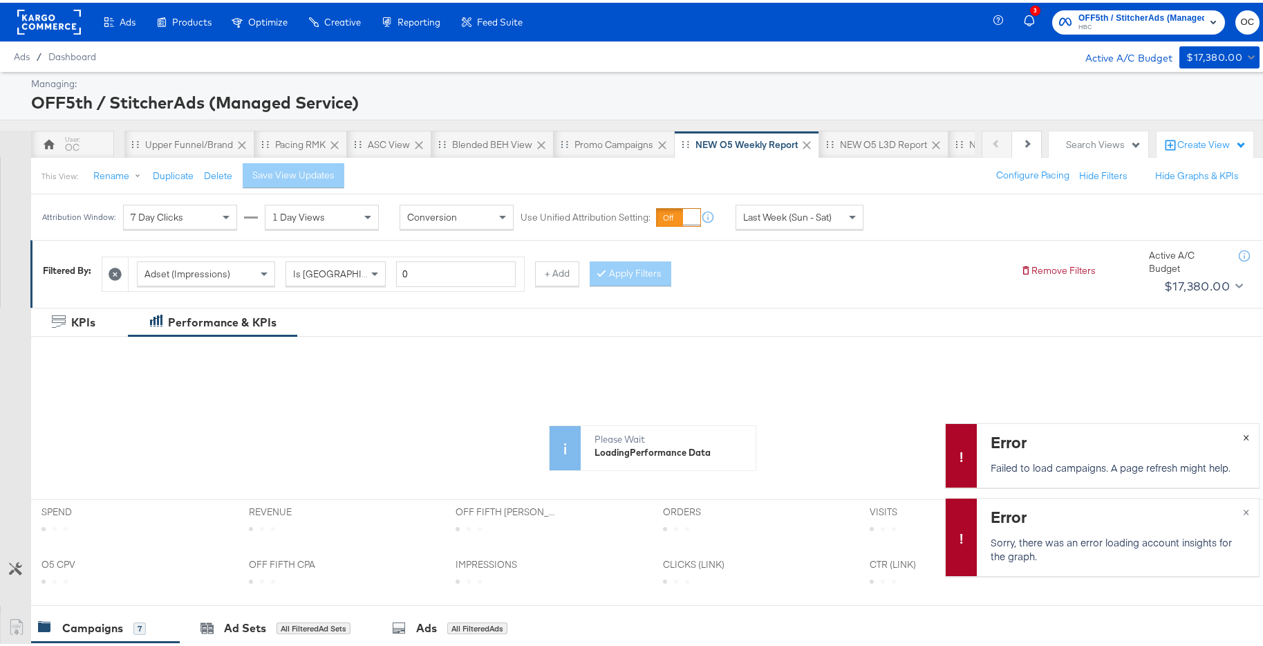
click at [1236, 441] on button "×" at bounding box center [1246, 433] width 26 height 25
click at [1241, 509] on button "×" at bounding box center [1246, 508] width 26 height 25
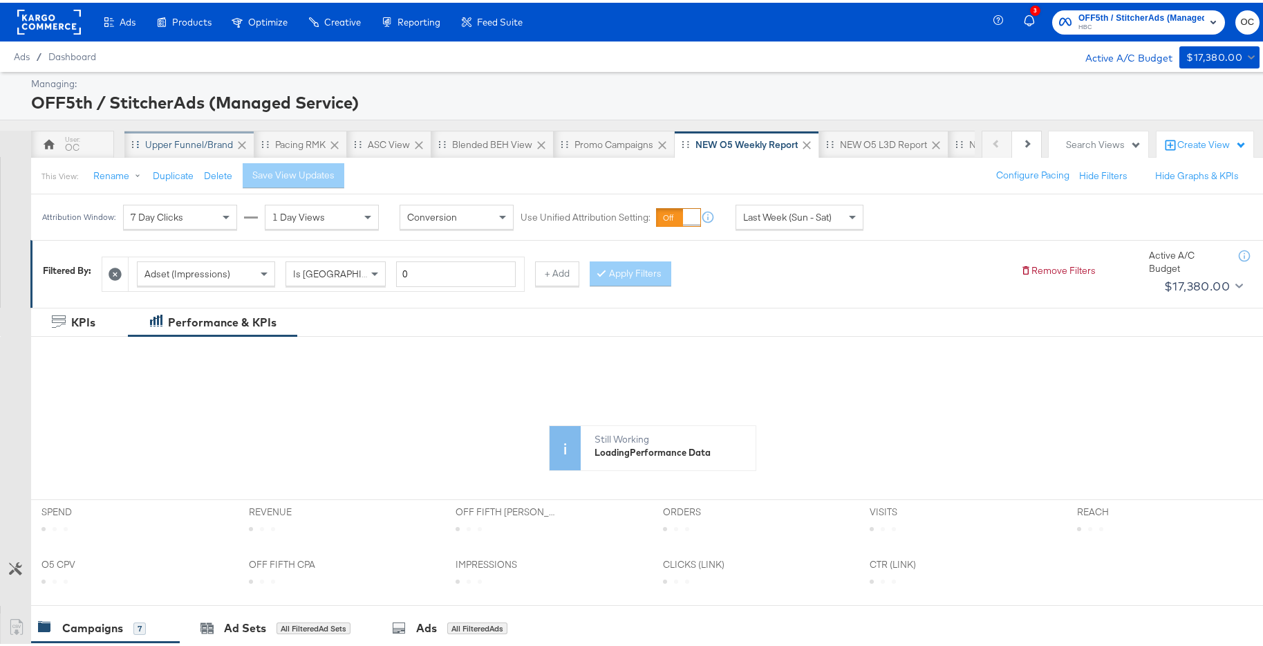
click at [166, 147] on div "Upper Funnel/Brand" at bounding box center [189, 141] width 88 height 13
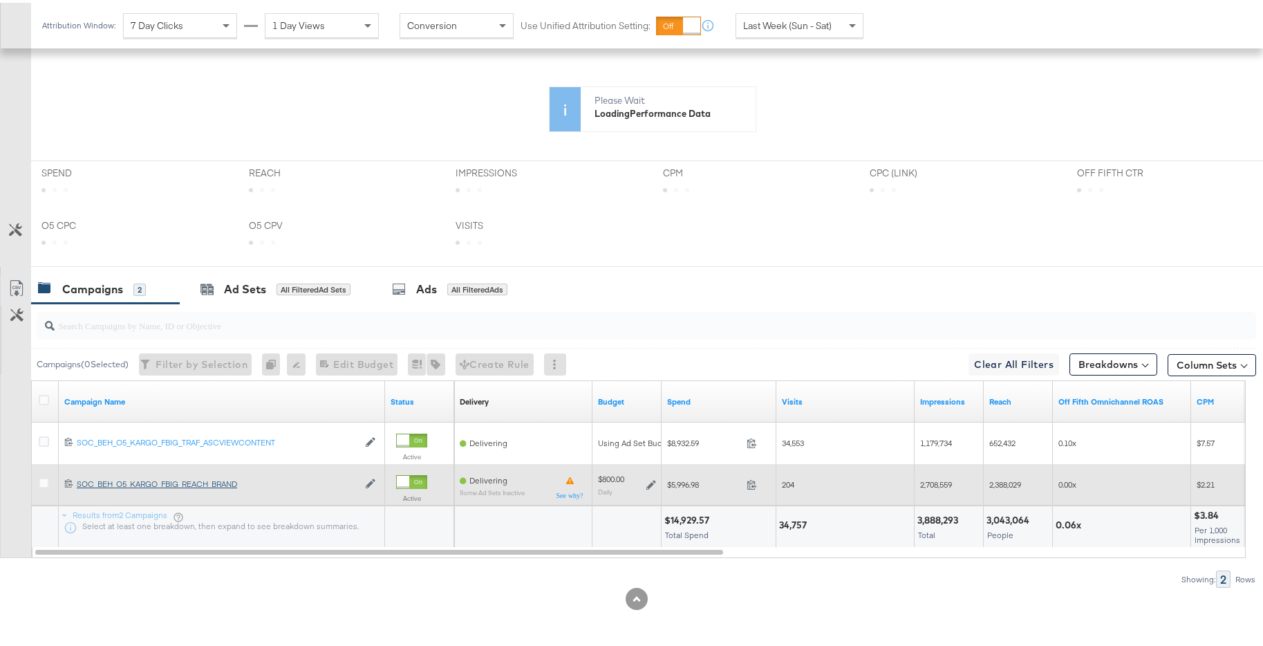
scroll to position [505, 0]
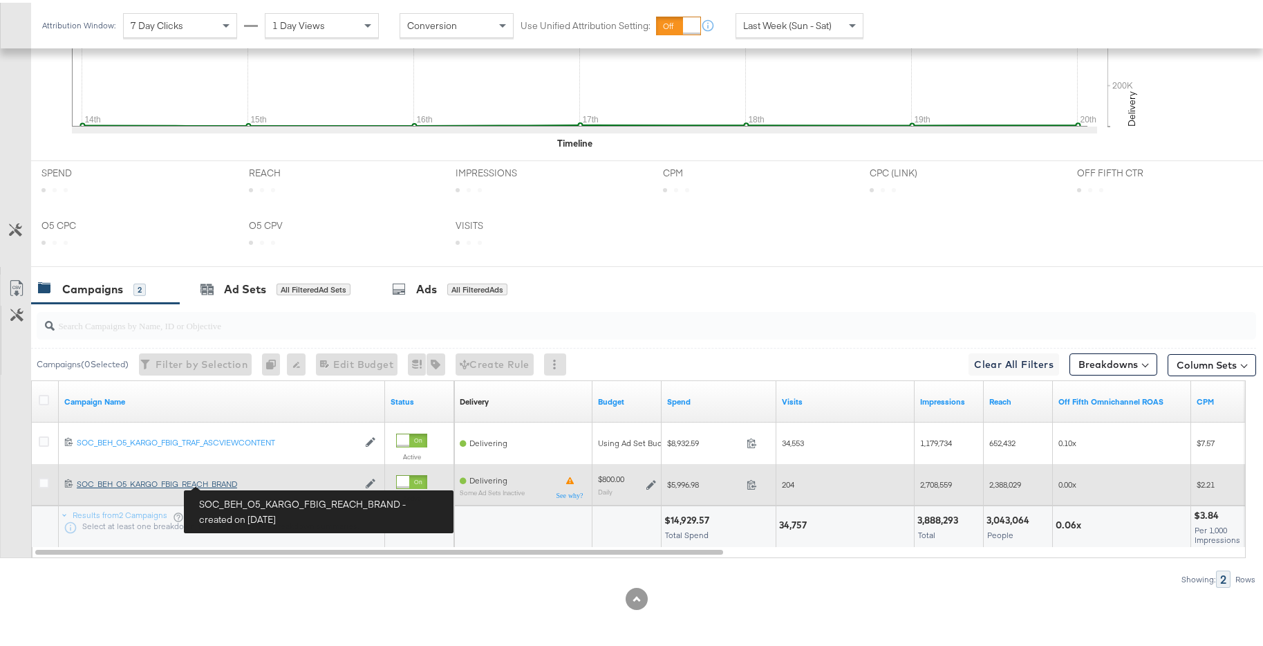
click at [236, 481] on div "SOC_BEH_O5_KARGO_FBIG_REACH_BRAND SOC_BEH_O5_KARGO_FBIG_REACH_BRAND" at bounding box center [217, 481] width 281 height 11
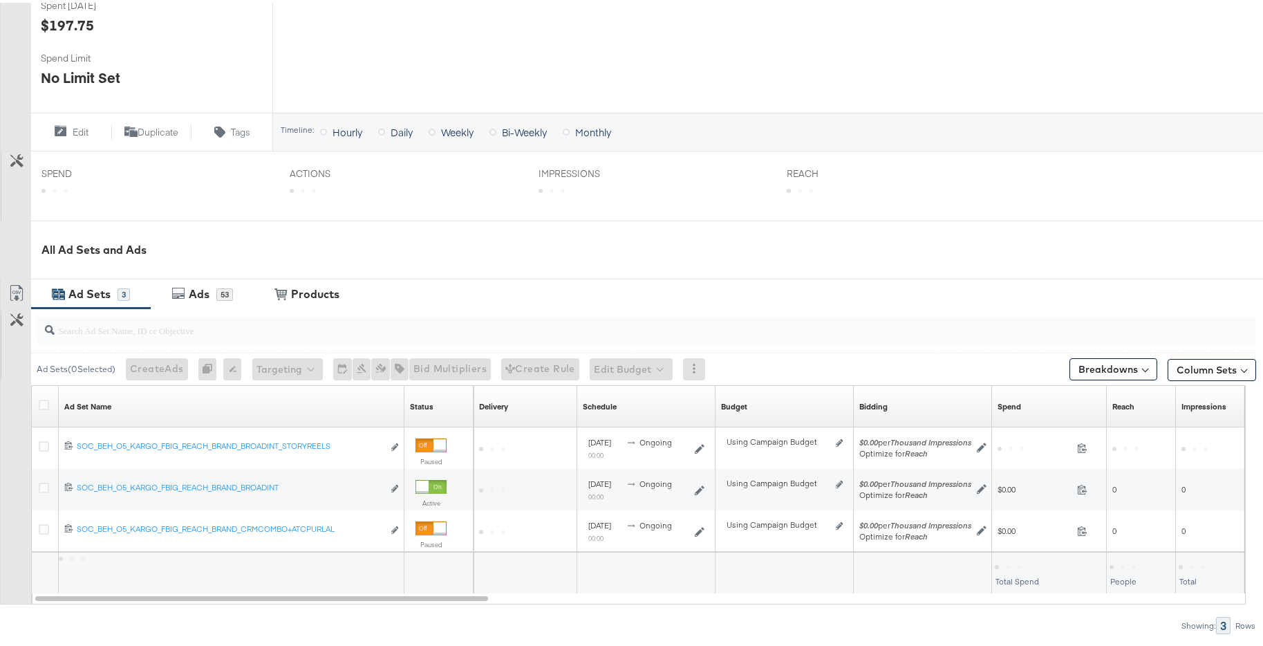
scroll to position [494, 0]
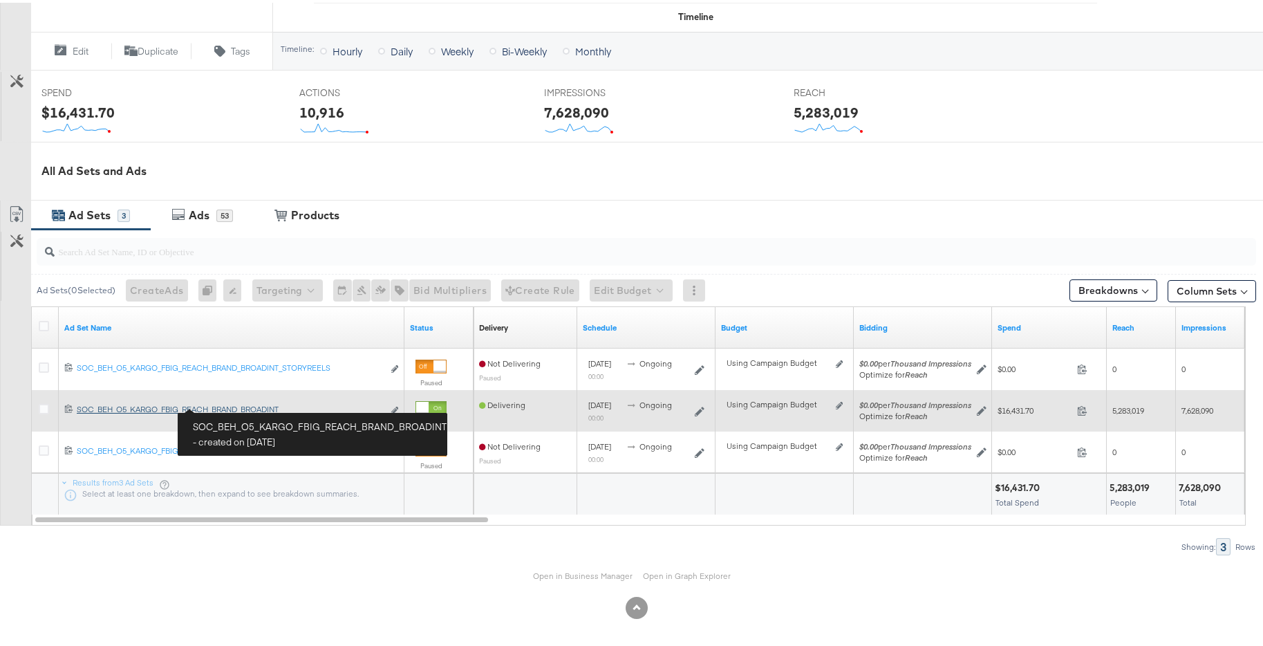
click at [277, 406] on div "SOC_BEH_O5_KARGO_FBIG_REACH_BRAND_BROADINT SOC_BEH_O5_KARGO_FBIG_REACH_BRAND_BR…" at bounding box center [230, 406] width 306 height 11
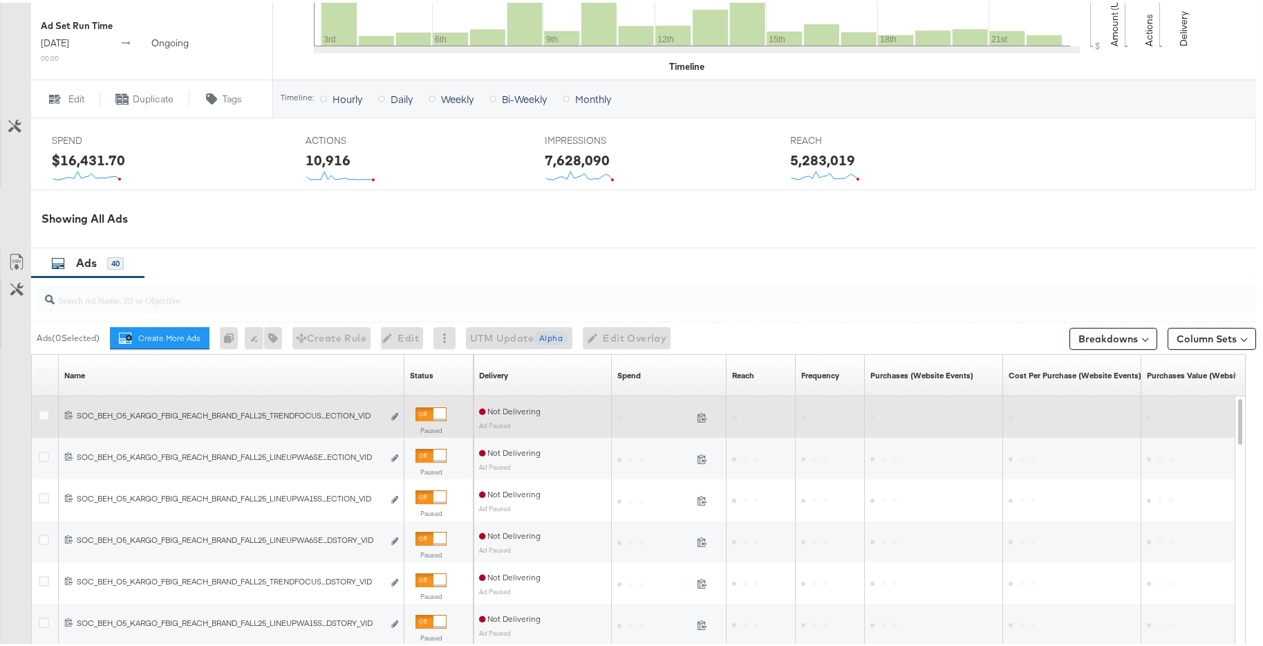
scroll to position [706, 0]
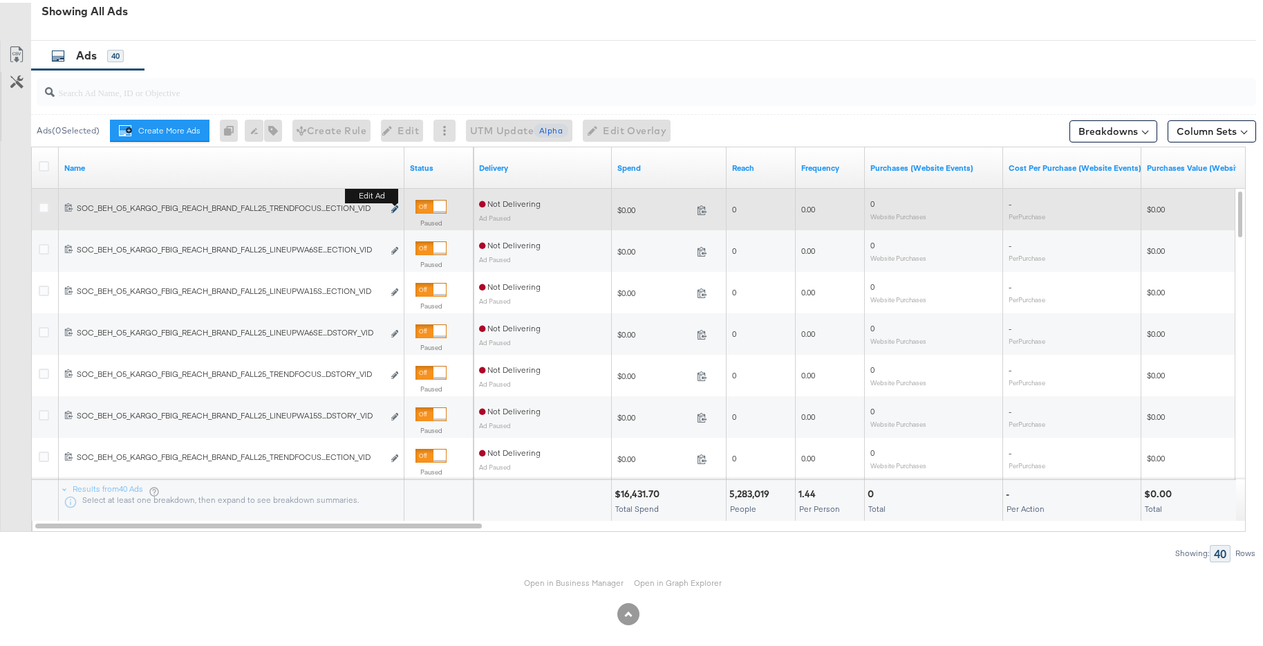
click at [391, 207] on button "Edit ad" at bounding box center [395, 207] width 8 height 15
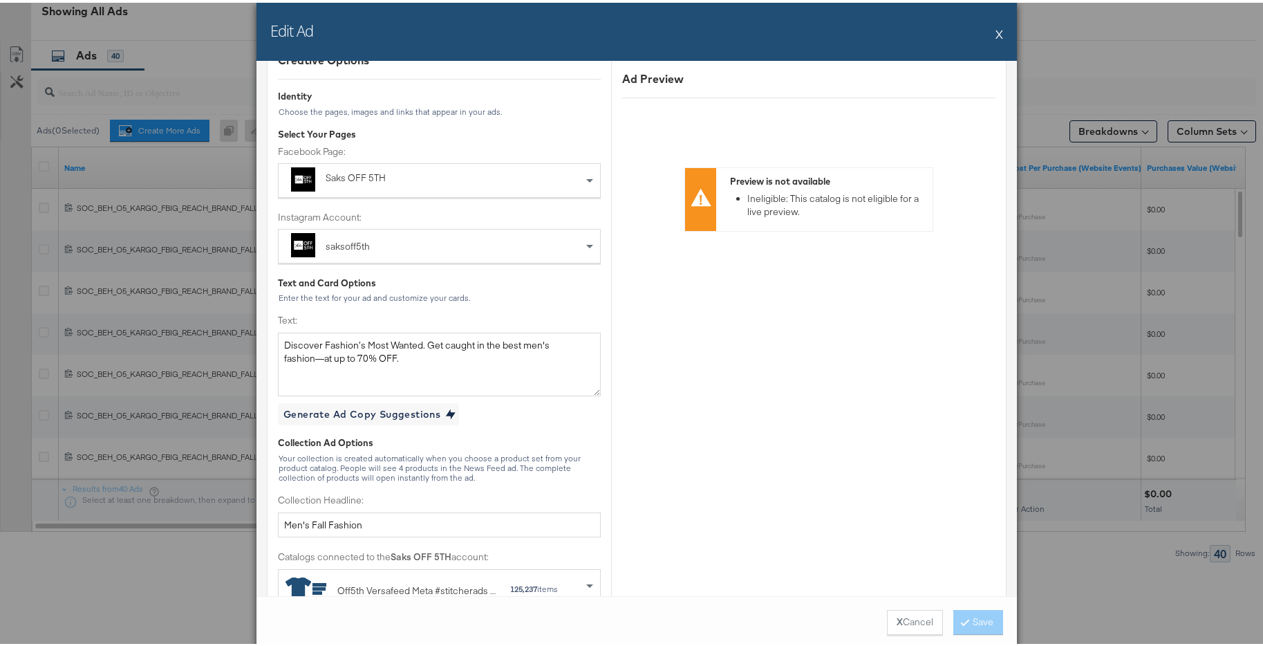
scroll to position [0, 0]
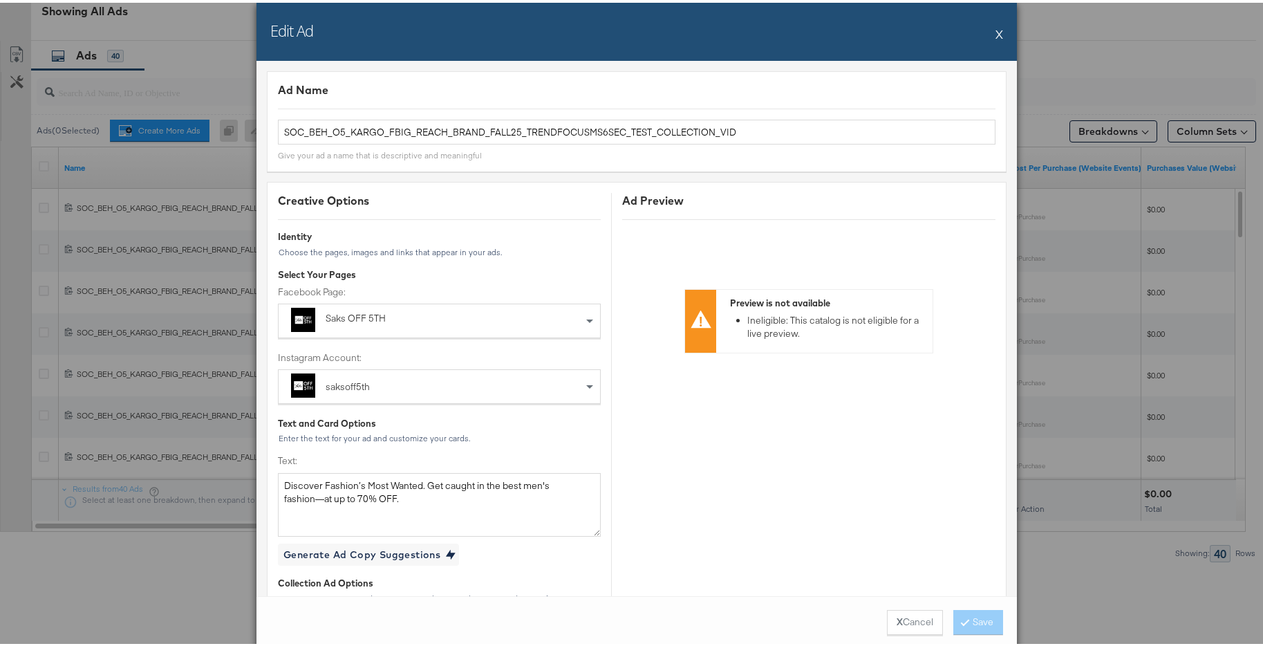
click at [995, 32] on button "X" at bounding box center [999, 31] width 8 height 28
